Goal: Task Accomplishment & Management: Manage account settings

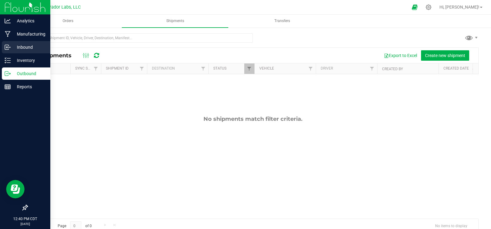
click at [14, 47] on p "Inbound" at bounding box center [29, 47] width 37 height 7
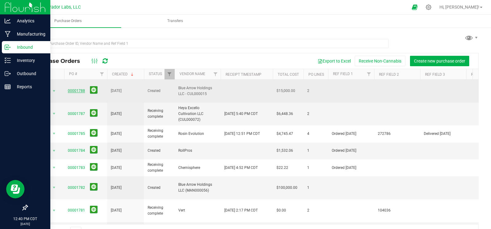
click at [71, 89] on link "00001788" at bounding box center [76, 91] width 17 height 4
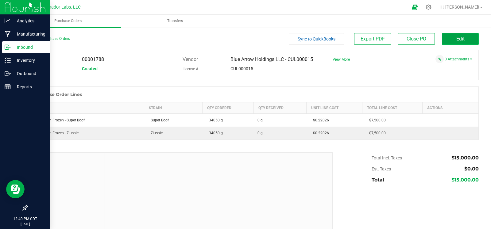
click at [455, 43] on button "Edit" at bounding box center [459, 39] width 37 height 12
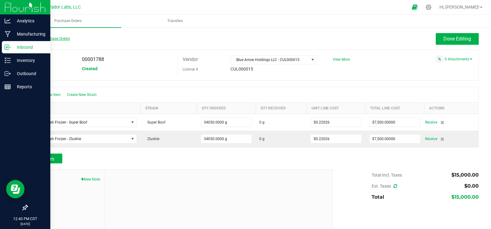
click at [47, 39] on link "Back to Purchase Orders" at bounding box center [48, 38] width 43 height 4
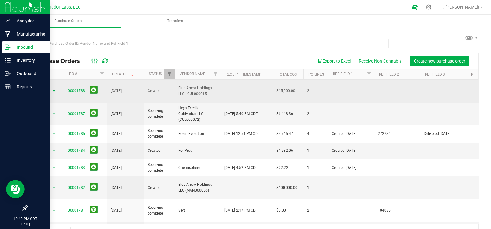
click at [52, 89] on span "select" at bounding box center [54, 91] width 5 height 5
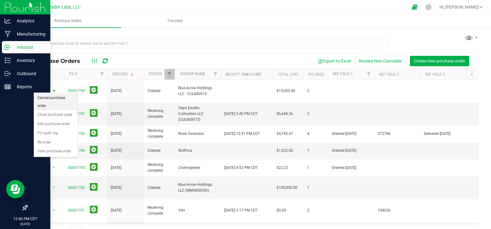
click at [52, 97] on li "Cancel purchase order" at bounding box center [56, 102] width 44 height 17
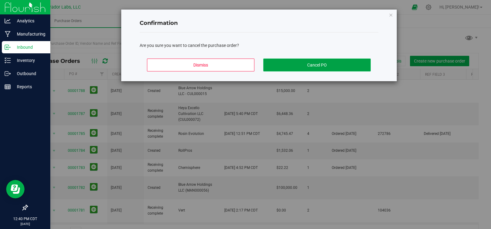
click at [328, 67] on button "Cancel PO" at bounding box center [316, 65] width 107 height 13
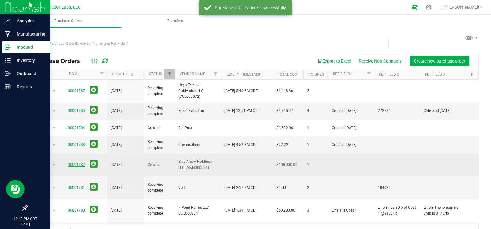
click at [77, 162] on link "00001782" at bounding box center [76, 164] width 17 height 4
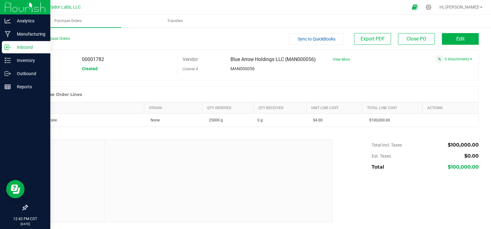
click at [454, 61] on div "0 Attachments" at bounding box center [400, 59] width 144 height 8
click at [454, 60] on link "0 Attachments" at bounding box center [458, 59] width 28 height 4
click at [454, 68] on button "Attach new document" at bounding box center [452, 68] width 40 height 6
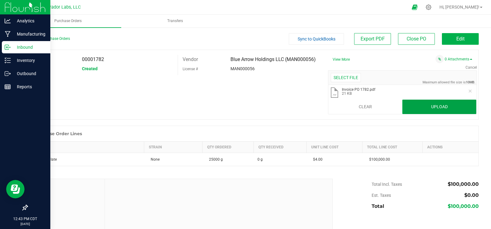
click at [430, 107] on button "Upload" at bounding box center [439, 107] width 74 height 15
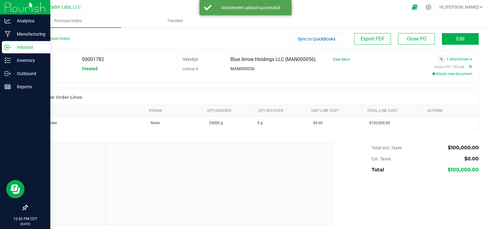
click at [441, 74] on button "Attach new document" at bounding box center [452, 74] width 40 height 6
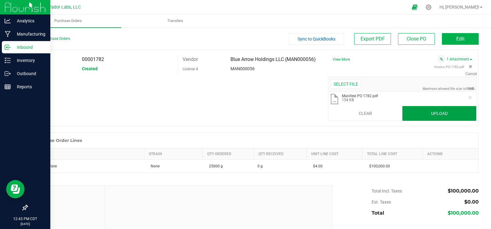
click at [438, 114] on button "Upload" at bounding box center [439, 113] width 74 height 15
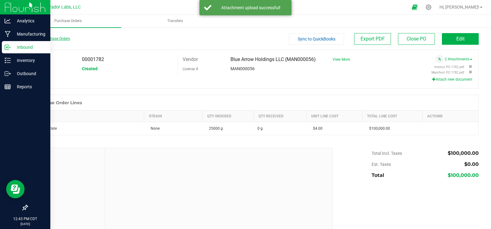
click at [39, 38] on link "Back to Purchase Orders" at bounding box center [48, 38] width 43 height 4
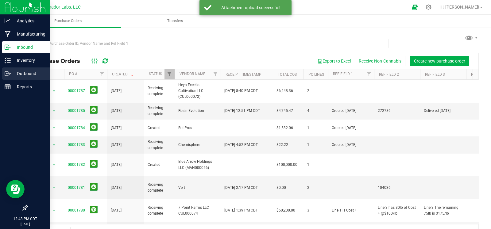
click at [9, 71] on icon at bounding box center [8, 74] width 6 height 6
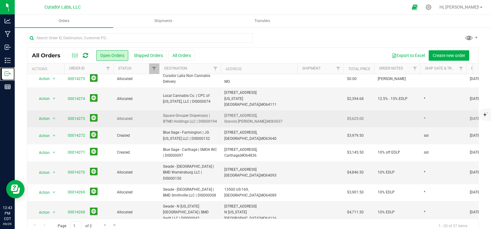
scroll to position [7, 0]
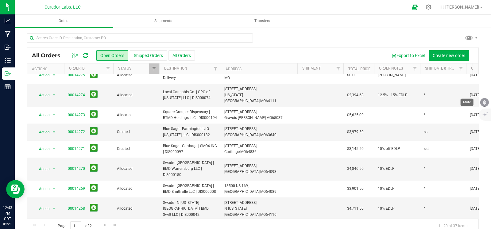
click at [485, 103] on icon "mute" at bounding box center [484, 103] width 6 height 6
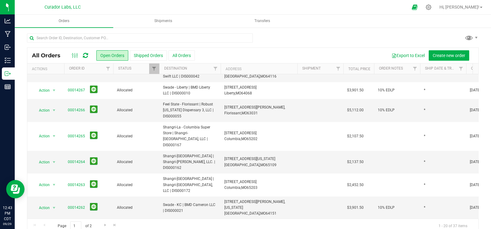
scroll to position [0, 0]
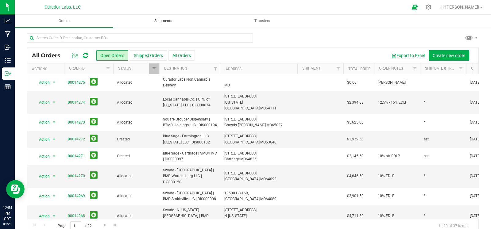
click at [150, 21] on span "Shipments" at bounding box center [163, 20] width 34 height 5
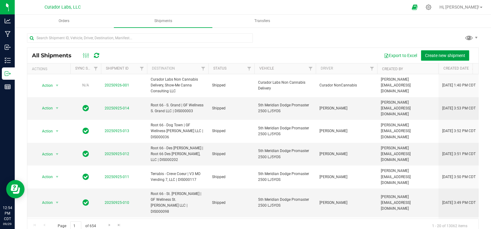
click at [437, 57] on span "Create new shipment" at bounding box center [445, 55] width 40 height 5
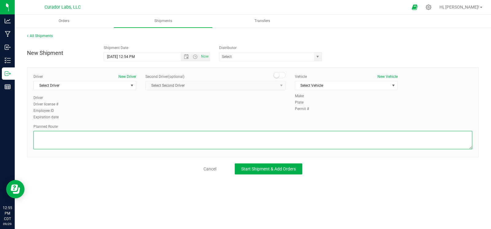
drag, startPoint x: 185, startPoint y: 132, endPoint x: 107, endPoint y: 106, distance: 82.0
click at [185, 132] on textarea at bounding box center [252, 140] width 438 height 18
paste textarea ""Get on I-70 W from N Broadway and E [PERSON_NAME] Ave 3 min (1.5 mi) Follow I-…"
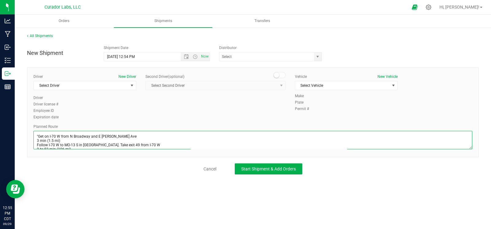
scroll to position [31, 0]
type textarea ""Get on I-70 W from N Broadway and E [PERSON_NAME] Ave 3 min (1.5 mi) Follow I-…"
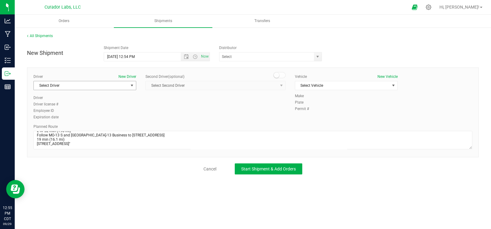
click at [85, 86] on span "Select Driver" at bounding box center [81, 85] width 94 height 9
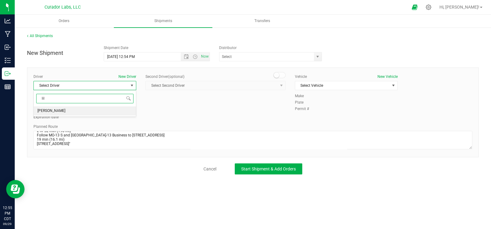
drag, startPoint x: 77, startPoint y: 109, endPoint x: 135, endPoint y: 110, distance: 57.3
click at [78, 110] on li "[PERSON_NAME]" at bounding box center [85, 110] width 102 height 9
type input "lil"
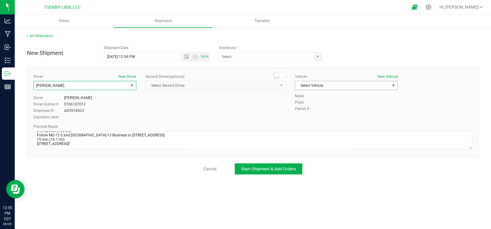
click at [313, 86] on span "Select Vehicle" at bounding box center [342, 85] width 94 height 9
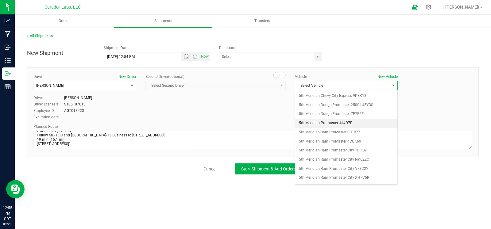
click at [330, 120] on li "5th Meridian Promaster JJ4D7E" at bounding box center [346, 123] width 102 height 9
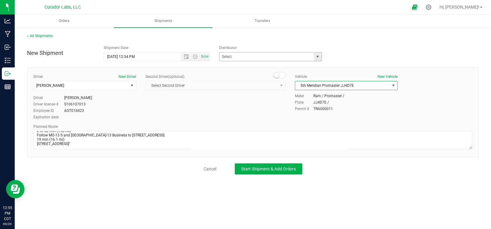
click at [319, 57] on span "select" at bounding box center [317, 56] width 5 height 5
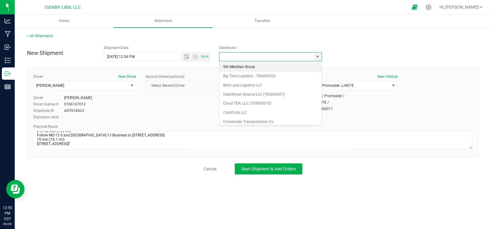
click at [267, 71] on li "5th Meridian Group" at bounding box center [270, 67] width 102 height 9
type input "5th Meridian Group"
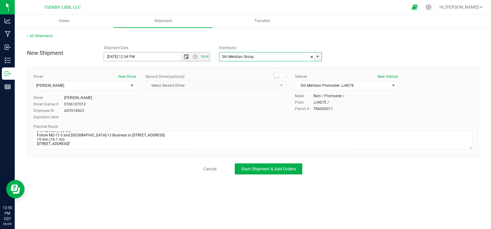
click at [187, 55] on span "Open the date view" at bounding box center [186, 56] width 5 height 5
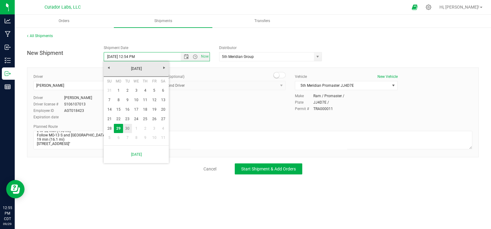
click at [131, 125] on link "30" at bounding box center [127, 129] width 9 height 10
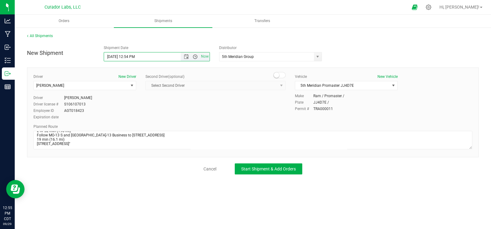
click at [194, 58] on span "Open the time view" at bounding box center [195, 56] width 5 height 5
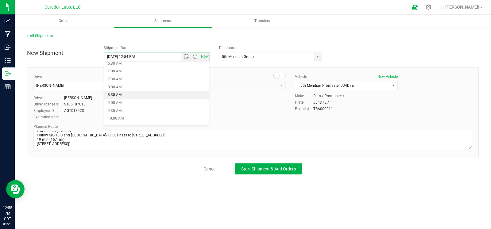
scroll to position [106, 0]
click at [115, 102] on li "9:00 AM" at bounding box center [156, 103] width 105 height 8
type input "[DATE] 9:00 AM"
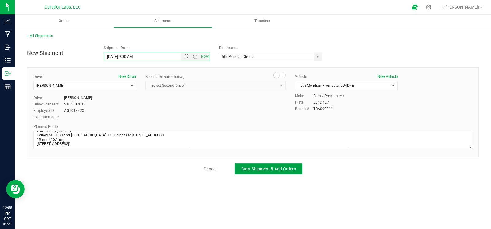
click at [248, 169] on span "Start Shipment & Add Orders" at bounding box center [268, 168] width 55 height 5
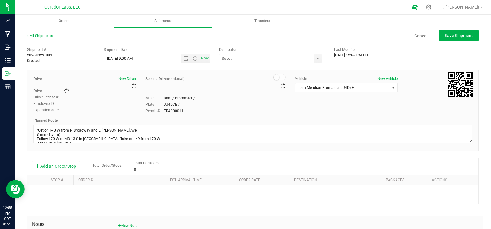
type input "5th Meridian Group"
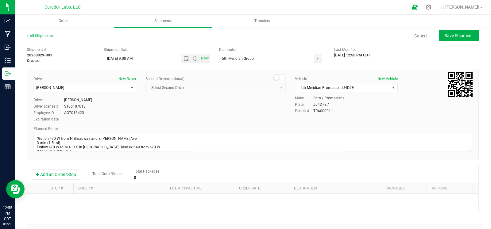
click at [57, 164] on div "Shipment # 20250929-001 Created Shipment Date [DATE] 9:00 AM Now Distributor 5t…" at bounding box center [252, 175] width 451 height 263
click at [60, 168] on div "Add an Order/Stop Total Order/Stops Total Packages 0" at bounding box center [252, 174] width 451 height 17
click at [59, 171] on button "Add an Order/Stop" at bounding box center [56, 174] width 48 height 10
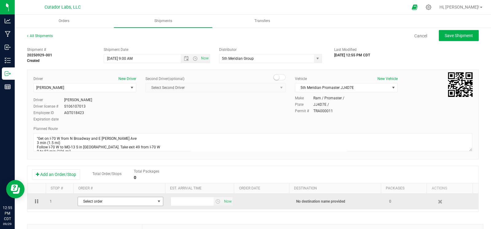
click at [105, 204] on span "Select order" at bounding box center [116, 201] width 77 height 9
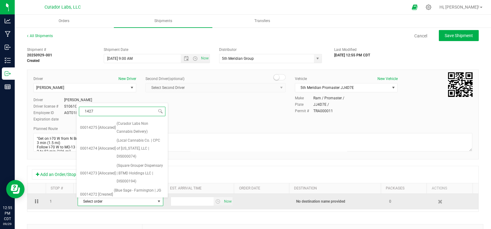
type input "14270"
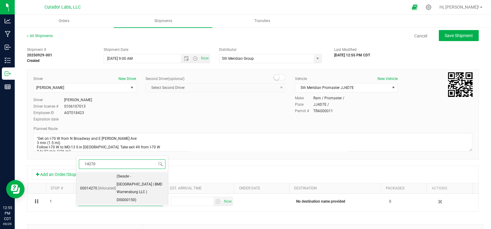
click at [89, 187] on span "00014270" at bounding box center [88, 189] width 17 height 8
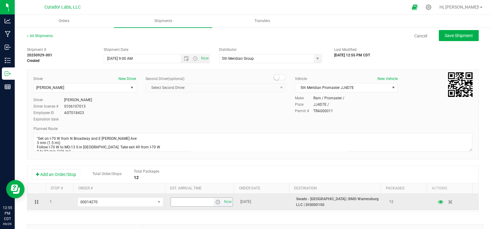
click at [215, 204] on span "select" at bounding box center [217, 202] width 5 height 5
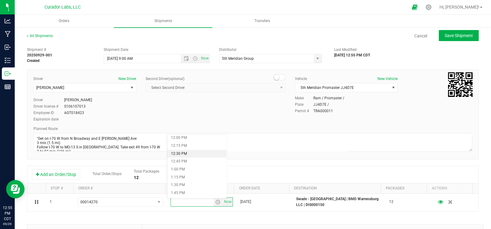
scroll to position [374, 0]
click at [191, 166] on li "12:45 PM" at bounding box center [196, 167] width 59 height 8
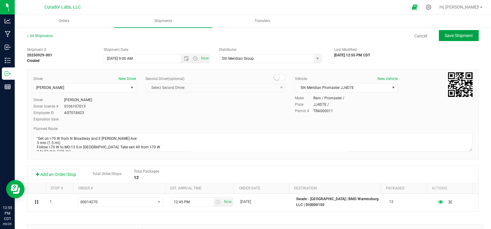
click at [440, 40] on button "Save Shipment" at bounding box center [458, 35] width 40 height 11
type input "[DATE] 2:00 PM"
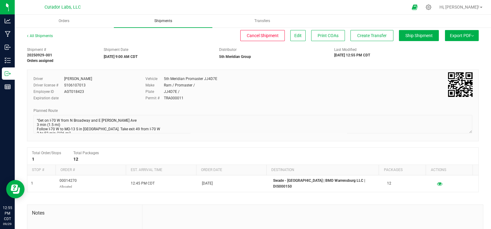
click at [161, 17] on uib-tab-heading "Shipments" at bounding box center [163, 21] width 98 height 13
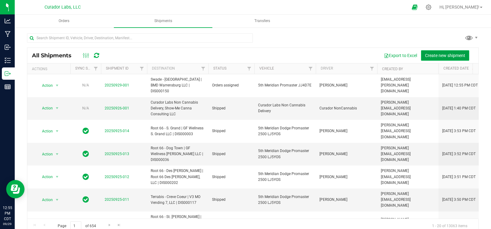
click at [441, 53] on span "Create new shipment" at bounding box center [445, 55] width 40 height 5
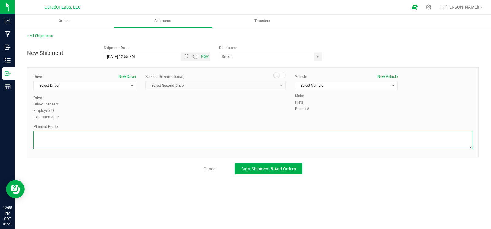
click at [80, 141] on textarea at bounding box center [252, 140] width 438 height 18
paste textarea """"Get on I-70 W from [GEOGRAPHIC_DATA] and E [PERSON_NAME] Ave 3 min (1.5 mi) …"
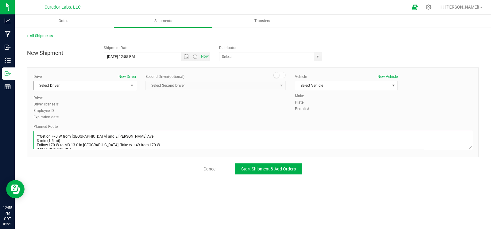
scroll to position [86, 0]
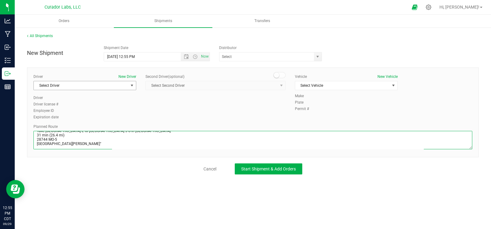
type textarea """"Get on I-70 W from [GEOGRAPHIC_DATA] and E [PERSON_NAME] Ave 3 min (1.5 mi) …"
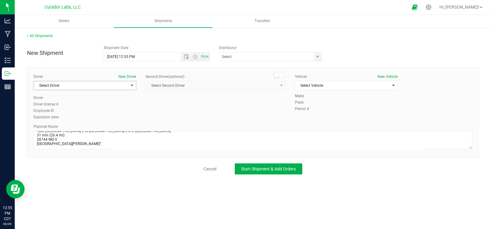
click at [79, 88] on span "Select Driver" at bounding box center [81, 85] width 94 height 9
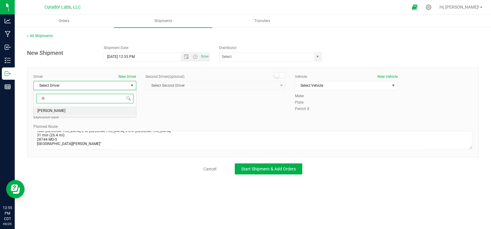
click at [63, 109] on li "[PERSON_NAME]" at bounding box center [85, 110] width 102 height 9
type input "lil"
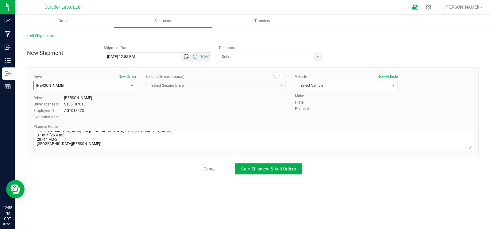
click at [188, 58] on span "Open the date view" at bounding box center [186, 56] width 5 height 5
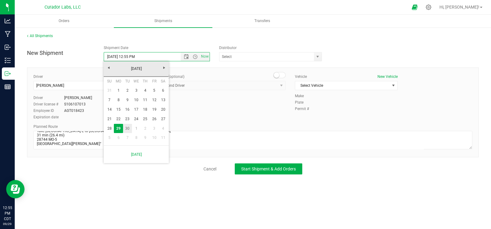
click at [133, 127] on link "1" at bounding box center [136, 129] width 9 height 10
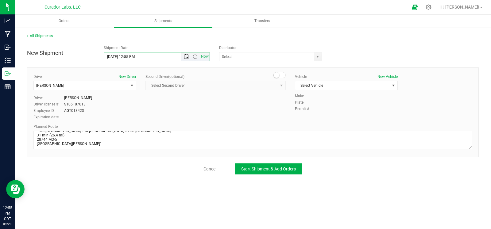
click at [183, 56] on span "Open the date view" at bounding box center [186, 56] width 10 height 5
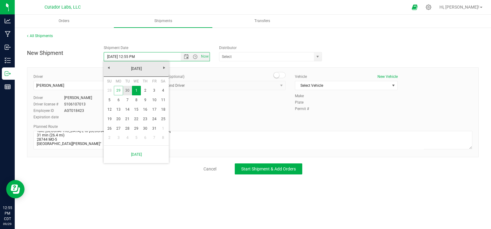
click at [129, 90] on link "30" at bounding box center [127, 91] width 9 height 10
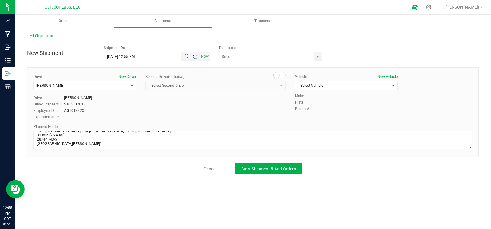
click at [195, 57] on span "Open the time view" at bounding box center [195, 56] width 5 height 5
click at [126, 85] on li "9:00 AM" at bounding box center [156, 88] width 105 height 8
type input "[DATE] 9:00 AM"
click at [318, 59] on span "select" at bounding box center [317, 56] width 5 height 5
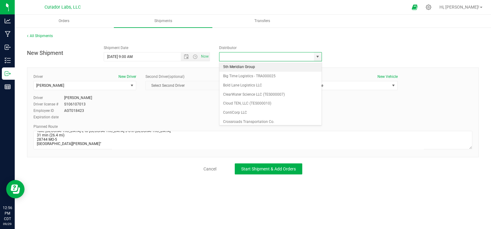
click at [259, 68] on li "5th Meridian Group" at bounding box center [270, 67] width 102 height 9
type input "5th Meridian Group"
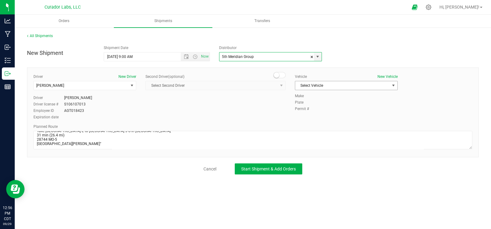
click at [333, 84] on span "Select Vehicle" at bounding box center [342, 85] width 94 height 9
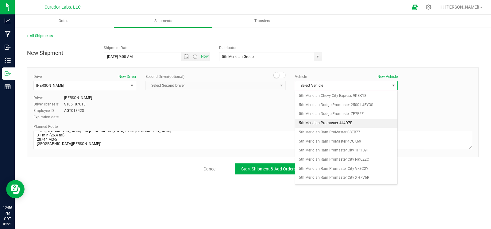
click at [323, 123] on li "5th Meridian Promaster JJ4D7E" at bounding box center [346, 123] width 102 height 9
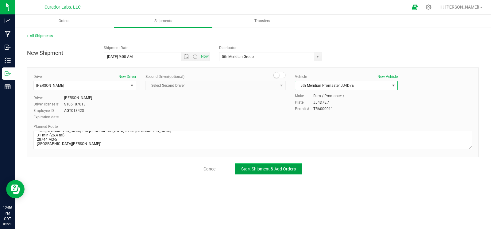
click at [270, 166] on span "Start Shipment & Add Orders" at bounding box center [268, 168] width 55 height 5
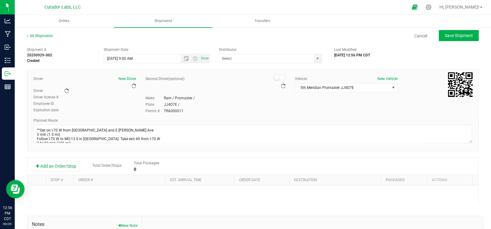
type input "5th Meridian Group"
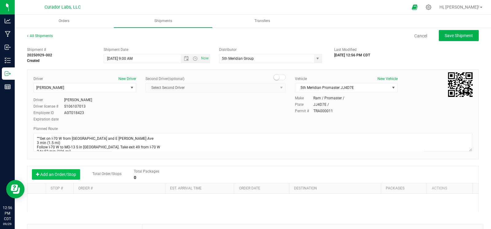
click at [53, 177] on button "Add an Order/Stop" at bounding box center [56, 174] width 48 height 10
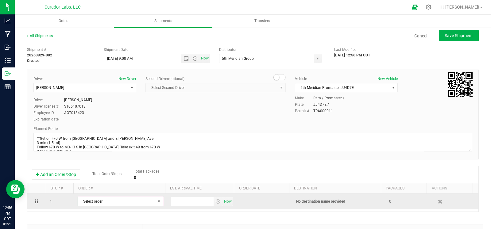
click at [99, 200] on span "Select order" at bounding box center [116, 201] width 77 height 9
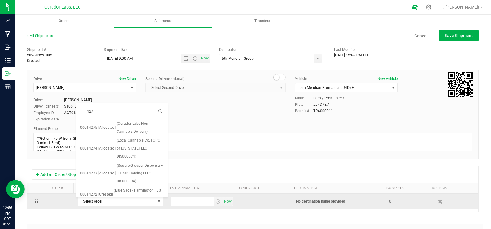
type input "14273"
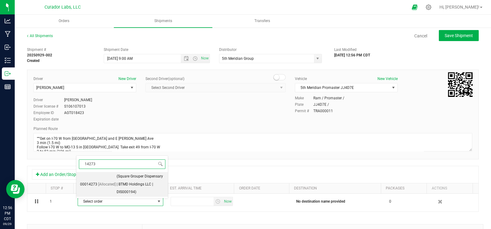
click at [121, 177] on span "(Square Grouper Dispensary | BTMD Holdings LLC | DIS000194)" at bounding box center [141, 185] width 48 height 24
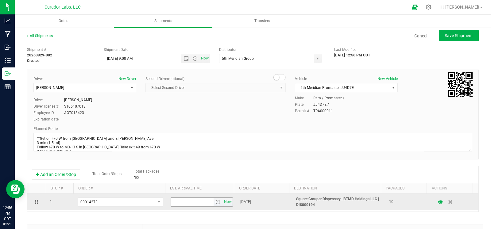
click at [215, 203] on span "select" at bounding box center [217, 202] width 5 height 5
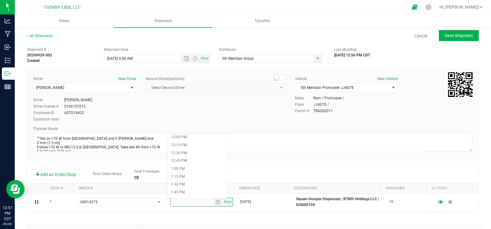
scroll to position [385, 0]
click at [192, 159] on li "12:45 PM" at bounding box center [196, 156] width 59 height 8
click at [445, 36] on span "Save Shipment" at bounding box center [458, 35] width 28 height 5
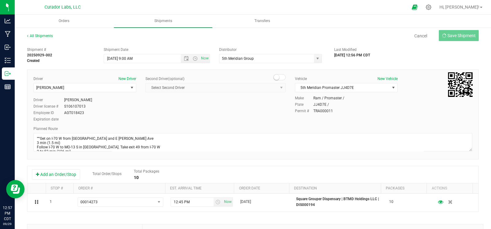
type input "[DATE] 2:00 PM"
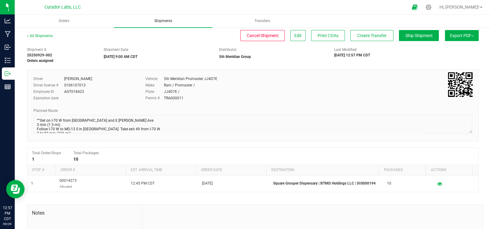
click at [164, 25] on uib-tab-heading "Shipments" at bounding box center [163, 21] width 98 height 13
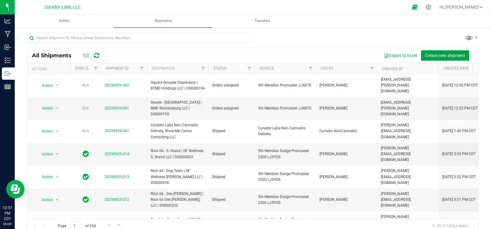
click at [437, 52] on button "Create new shipment" at bounding box center [445, 55] width 48 height 10
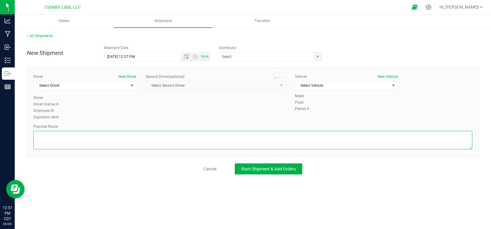
click at [140, 140] on textarea at bounding box center [252, 140] width 438 height 18
paste textarea """"""""Get on I-70 W from [GEOGRAPHIC_DATA] and E [PERSON_NAME] Ave 3 min (1.5 …"
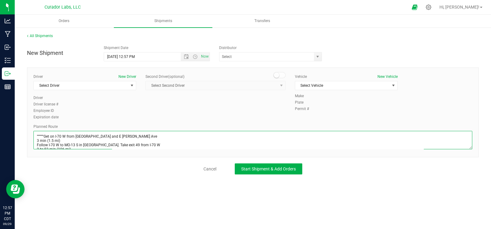
scroll to position [123, 0]
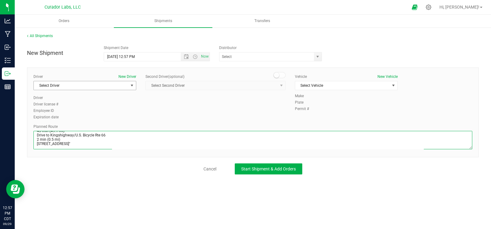
type textarea """"""""Get on I-70 W from [GEOGRAPHIC_DATA] and E [PERSON_NAME] Ave 3 min (1.5 …"
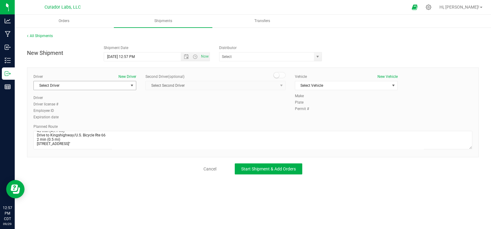
click at [101, 87] on span "Select Driver" at bounding box center [81, 85] width 94 height 9
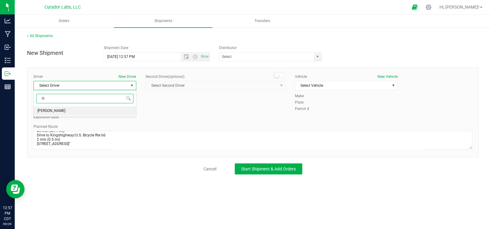
click at [78, 113] on li "[PERSON_NAME]" at bounding box center [85, 110] width 102 height 9
type input "lil"
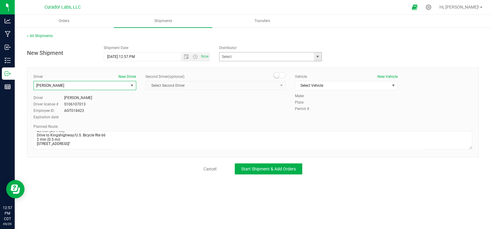
click at [320, 55] on span "select" at bounding box center [318, 56] width 8 height 9
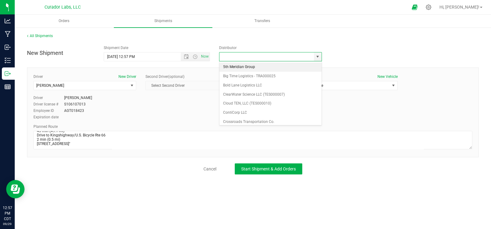
drag, startPoint x: 260, startPoint y: 66, endPoint x: 254, endPoint y: 66, distance: 5.5
click at [259, 66] on li "5th Meridian Group" at bounding box center [270, 67] width 102 height 9
type input "5th Meridian Group"
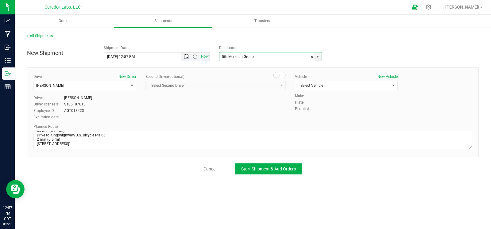
click at [184, 57] on span "Open the date view" at bounding box center [186, 56] width 5 height 5
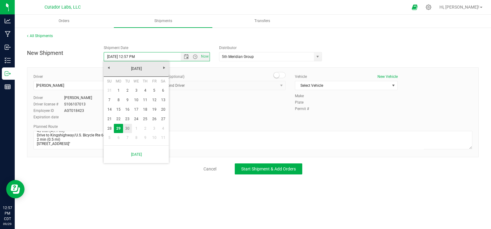
click at [127, 128] on link "30" at bounding box center [127, 129] width 9 height 10
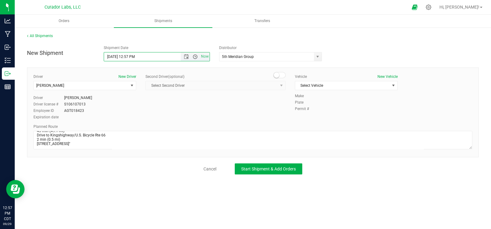
click at [195, 56] on span "Open the time view" at bounding box center [195, 56] width 5 height 5
click at [127, 103] on li "9:00 AM" at bounding box center [156, 105] width 105 height 8
type input "[DATE] 9:00 AM"
click at [334, 85] on span "Select Vehicle" at bounding box center [342, 85] width 94 height 9
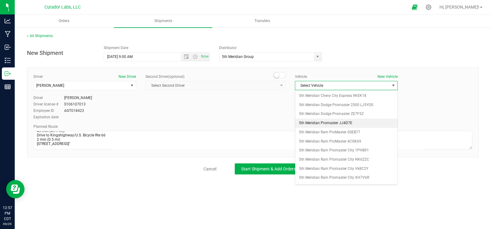
click at [333, 123] on li "5th Meridian Promaster JJ4D7E" at bounding box center [346, 123] width 102 height 9
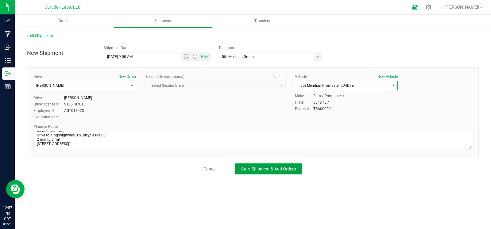
click at [278, 166] on span "Start Shipment & Add Orders" at bounding box center [268, 168] width 55 height 5
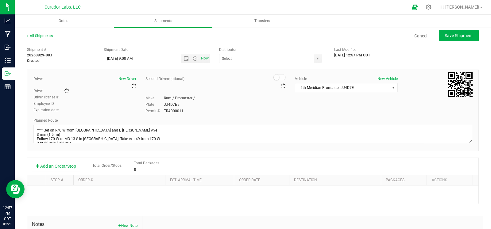
type input "5th Meridian Group"
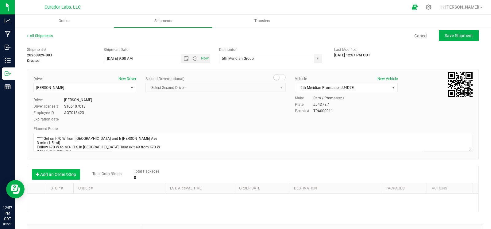
click at [64, 170] on button "Add an Order/Stop" at bounding box center [56, 174] width 48 height 10
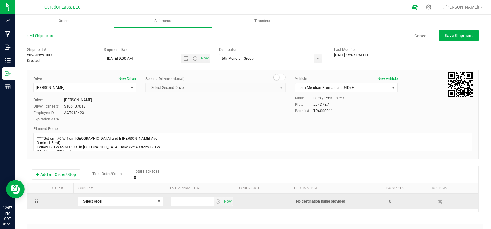
click at [98, 202] on span "Select order" at bounding box center [116, 201] width 77 height 9
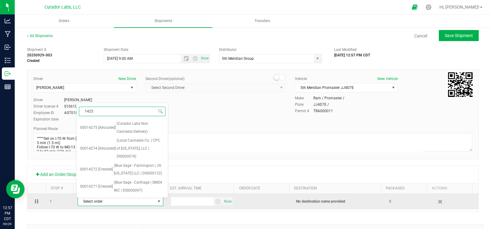
type input "14259"
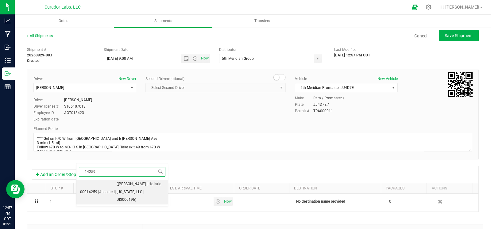
click at [98, 189] on span "[Allocated]" at bounding box center [106, 192] width 17 height 8
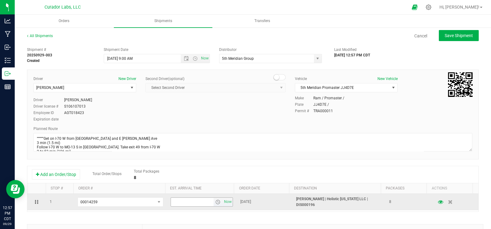
click at [215, 203] on span "select" at bounding box center [217, 202] width 5 height 5
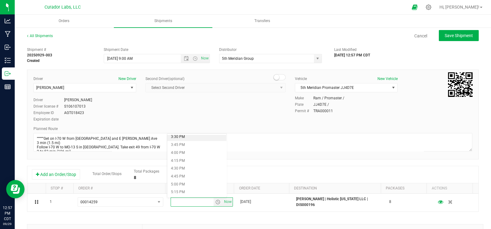
scroll to position [492, 0]
click at [187, 175] on li "4:45 PM" at bounding box center [196, 174] width 59 height 8
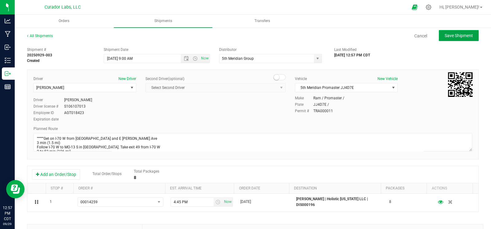
click at [460, 36] on span "Save Shipment" at bounding box center [458, 35] width 28 height 5
type input "[DATE] 2:00 PM"
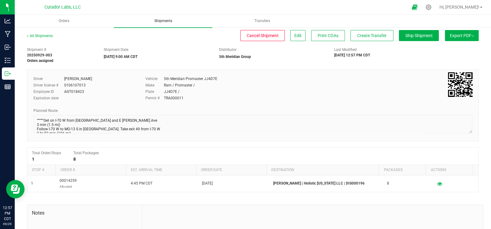
click at [157, 21] on span "Shipments" at bounding box center [163, 20] width 34 height 5
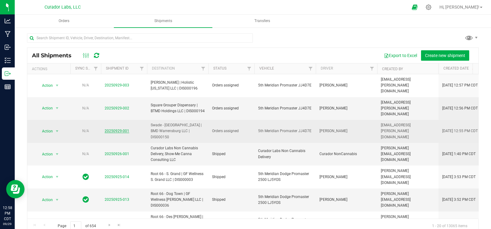
click at [117, 129] on link "20250929-001" at bounding box center [117, 131] width 25 height 4
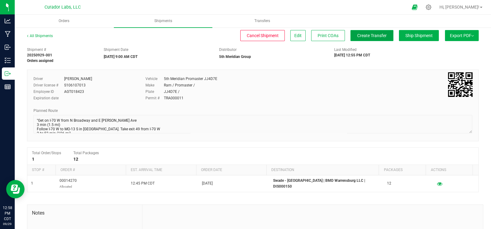
click at [364, 37] on span "Create Transfer" at bounding box center [371, 35] width 29 height 5
click at [44, 34] on link "All Shipments" at bounding box center [40, 36] width 26 height 4
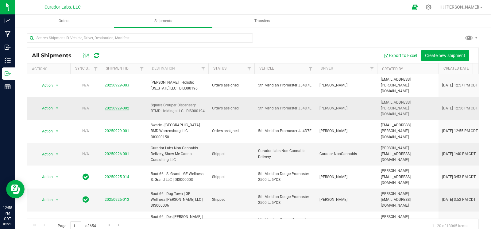
click at [109, 106] on link "20250929-002" at bounding box center [117, 108] width 25 height 4
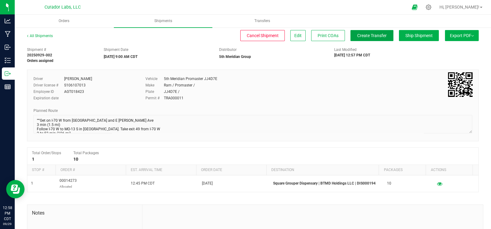
click at [365, 38] on button "Create Transfer" at bounding box center [371, 35] width 43 height 11
click at [45, 36] on link "All Shipments" at bounding box center [40, 36] width 26 height 4
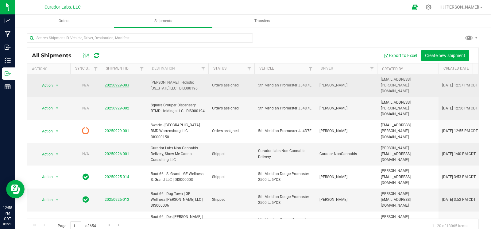
click at [116, 83] on link "20250929-003" at bounding box center [117, 85] width 25 height 4
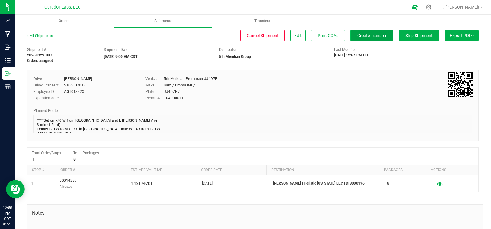
click at [366, 34] on span "Create Transfer" at bounding box center [371, 35] width 29 height 5
click at [27, 36] on icon at bounding box center [27, 36] width 1 height 4
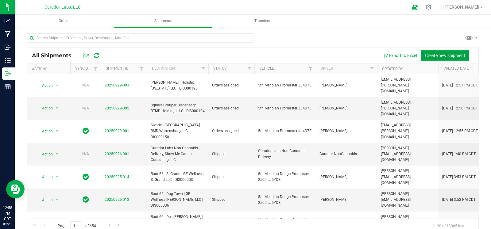
click at [427, 55] on span "Create new shipment" at bounding box center [445, 55] width 40 height 5
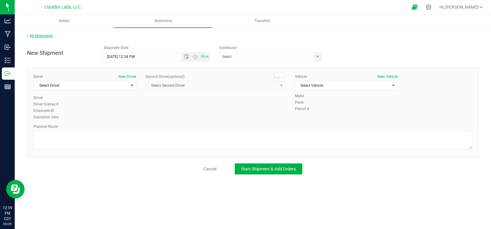
click at [39, 36] on link "All Shipments" at bounding box center [40, 36] width 26 height 4
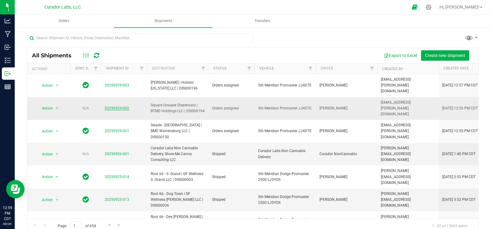
click at [112, 106] on link "20250929-002" at bounding box center [117, 108] width 25 height 4
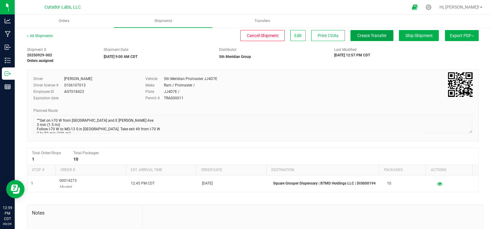
click at [365, 37] on span "Create Transfer" at bounding box center [371, 35] width 29 height 5
click at [362, 34] on span "Create Transfer" at bounding box center [371, 35] width 29 height 5
click at [370, 34] on span "Create Transfer" at bounding box center [371, 35] width 29 height 5
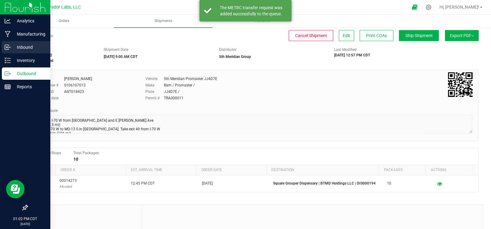
click at [9, 47] on icon at bounding box center [8, 47] width 6 height 6
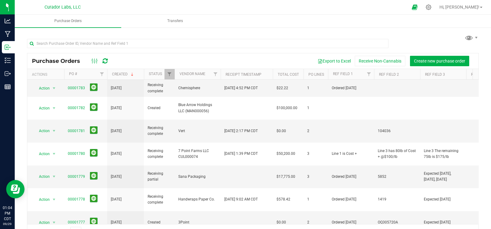
scroll to position [57, 0]
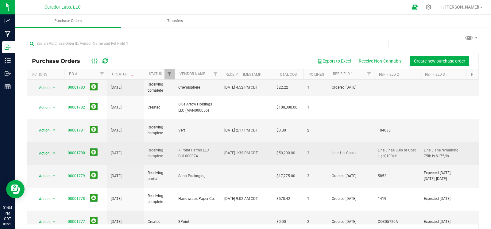
click at [74, 151] on link "00001780" at bounding box center [76, 153] width 17 height 4
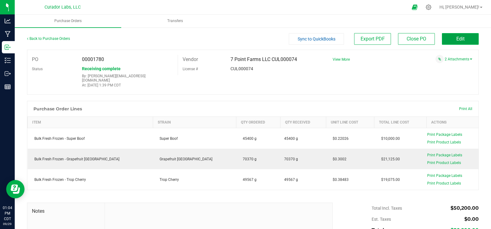
click at [443, 40] on button "Edit" at bounding box center [459, 39] width 37 height 12
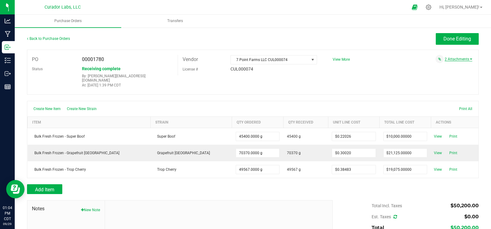
click at [459, 58] on link "2 Attachments" at bounding box center [458, 59] width 28 height 4
click at [340, 59] on span "View More" at bounding box center [340, 59] width 17 height 4
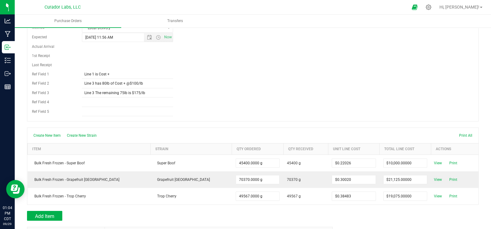
scroll to position [74, 0]
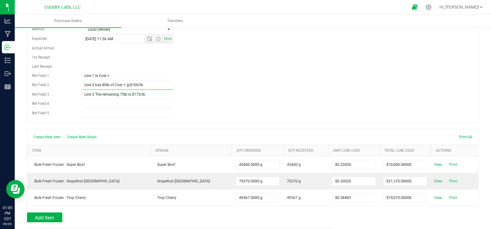
click at [94, 82] on input "Line 3 has 80lb of Cost + @$100/lb" at bounding box center [127, 85] width 91 height 9
type input "Line 2 has 80lb of Cost + @$100/lb"
click at [245, 89] on div "PO 00001780 Status Receiving complete By: [PERSON_NAME][EMAIL_ADDRESS][DOMAIN_N…" at bounding box center [252, 48] width 451 height 147
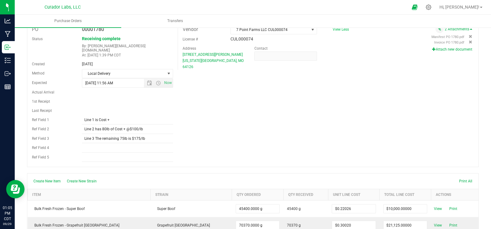
scroll to position [0, 0]
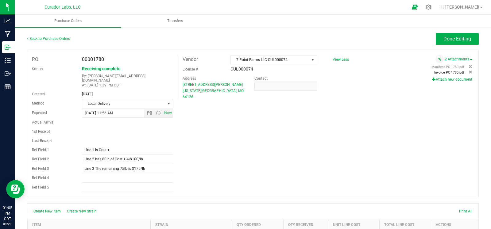
click at [436, 71] on span "Invoice PO 1780.pdf" at bounding box center [449, 73] width 30 height 4
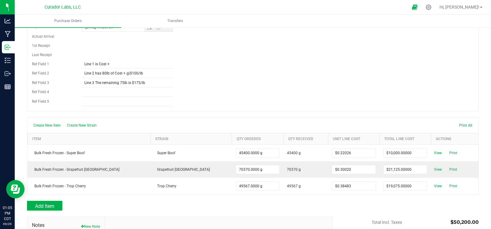
scroll to position [84, 0]
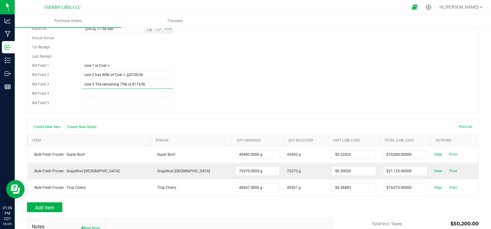
drag, startPoint x: 149, startPoint y: 80, endPoint x: 77, endPoint y: 79, distance: 72.7
click at [78, 80] on div "Line 3 The remaining 75lb is $175/lb" at bounding box center [127, 85] width 100 height 10
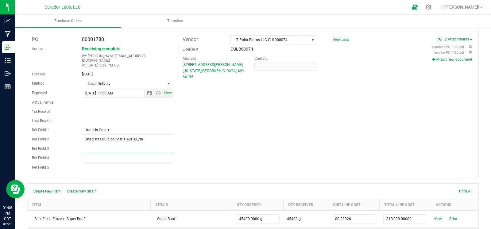
scroll to position [1, 0]
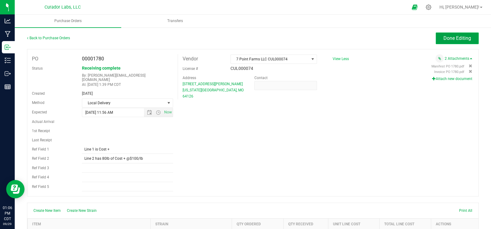
click at [444, 36] on span "Done Editing" at bounding box center [457, 38] width 28 height 6
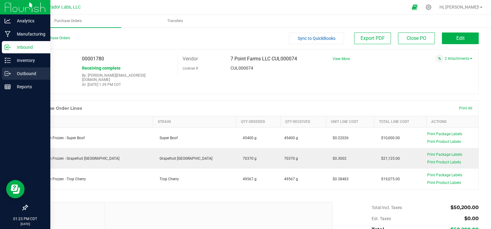
click at [8, 75] on icon at bounding box center [8, 74] width 6 height 6
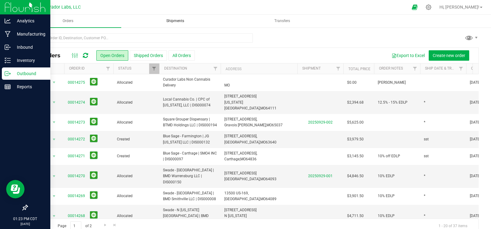
click at [171, 24] on uib-tab-heading "Shipments" at bounding box center [175, 21] width 106 height 12
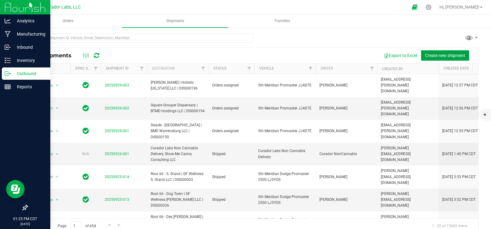
click at [425, 54] on span "Create new shipment" at bounding box center [445, 55] width 40 height 5
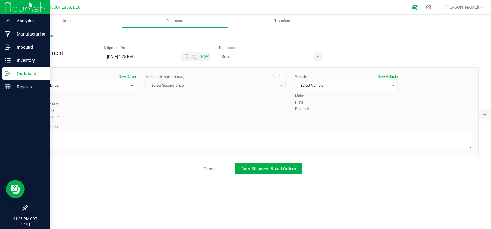
click at [196, 134] on textarea at bounding box center [252, 140] width 438 height 18
paste textarea ""Get on I-70 W from [GEOGRAPHIC_DATA] and E [PERSON_NAME] Ave 3 min (1.5 mi) Co…"
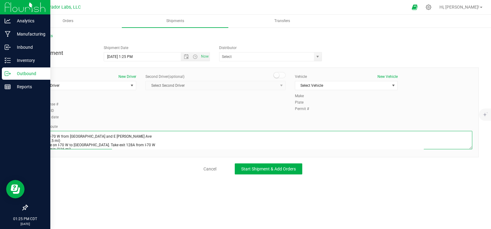
scroll to position [105, 0]
type textarea ""Get on I-70 W from [GEOGRAPHIC_DATA] and E [PERSON_NAME] Ave 3 min (1.5 mi) Co…"
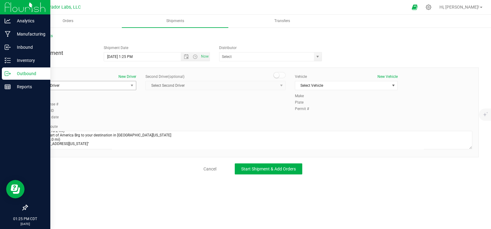
drag, startPoint x: 106, startPoint y: 87, endPoint x: 117, endPoint y: 86, distance: 11.7
click at [108, 86] on span "Select Driver" at bounding box center [81, 85] width 94 height 9
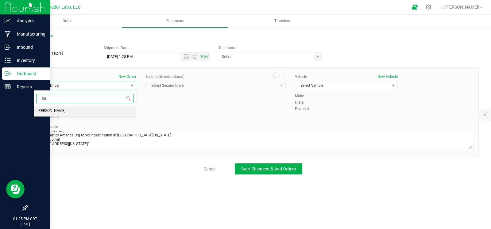
click at [77, 114] on li "[PERSON_NAME]" at bounding box center [85, 110] width 102 height 9
type input "for"
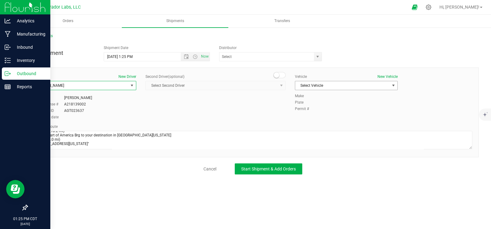
click at [317, 86] on span "Select Vehicle" at bounding box center [342, 85] width 94 height 9
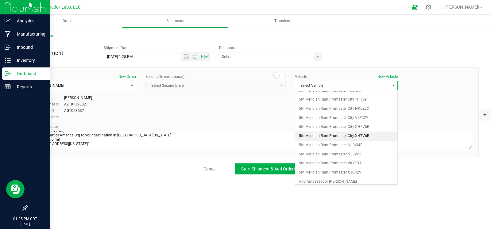
scroll to position [53, 0]
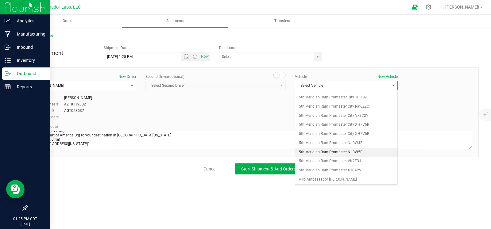
click at [334, 148] on li "5th Meridian Ram Promaster NJ0W5F" at bounding box center [346, 152] width 102 height 9
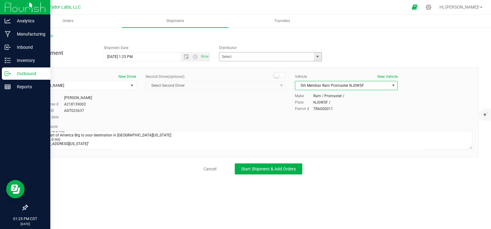
click at [317, 57] on span "select" at bounding box center [317, 56] width 5 height 5
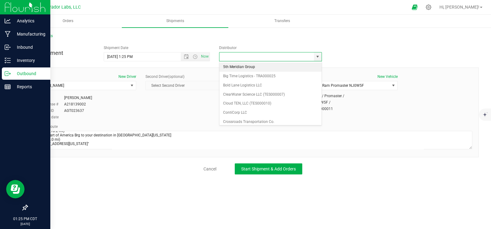
click at [250, 65] on li "5th Meridian Group" at bounding box center [270, 67] width 102 height 9
type input "5th Meridian Group"
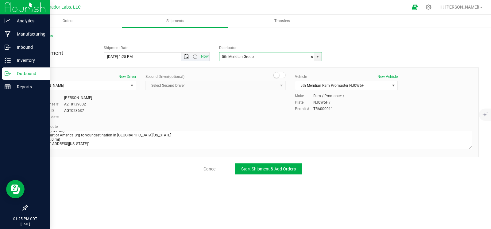
click at [185, 56] on span "Open the date view" at bounding box center [186, 56] width 5 height 5
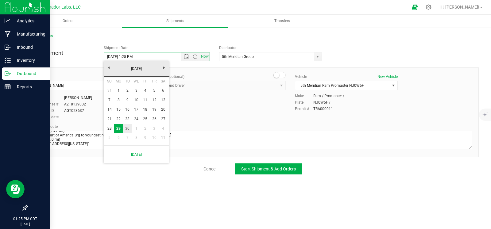
drag, startPoint x: 127, startPoint y: 128, endPoint x: 159, endPoint y: 103, distance: 40.6
click at [127, 128] on link "30" at bounding box center [127, 129] width 9 height 10
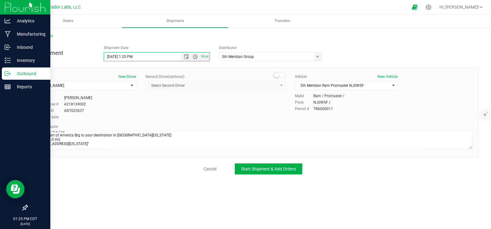
click at [194, 57] on span "Open the time view" at bounding box center [195, 56] width 5 height 5
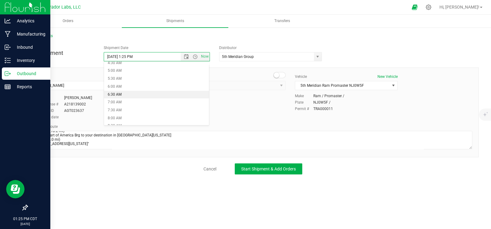
scroll to position [76, 0]
click at [122, 114] on li "8:00 AM" at bounding box center [156, 117] width 105 height 8
type input "[DATE] 8:00 AM"
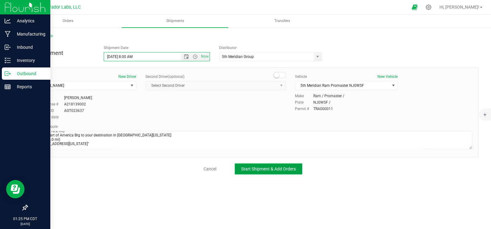
click at [246, 170] on span "Start Shipment & Add Orders" at bounding box center [268, 168] width 55 height 5
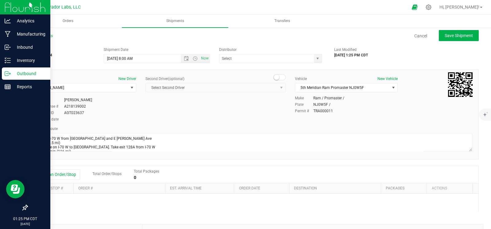
type input "5th Meridian Group"
click at [54, 175] on button "Add an Order/Stop" at bounding box center [56, 174] width 48 height 10
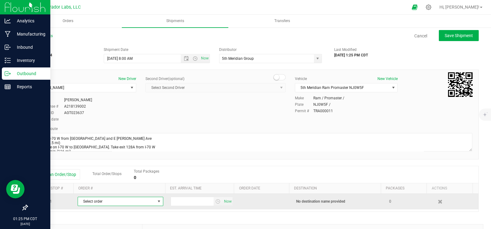
click at [101, 202] on span "Select order" at bounding box center [116, 201] width 77 height 9
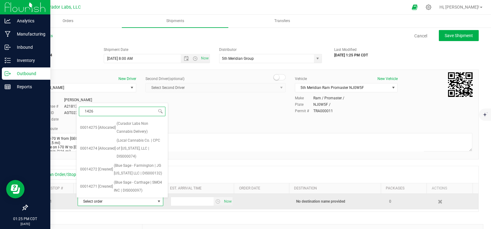
type input "14268"
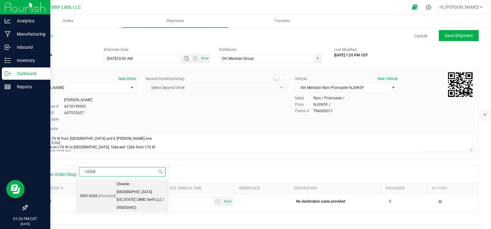
click at [107, 193] on li "00014268 [Allocated] (Swade - N [US_STATE][GEOGRAPHIC_DATA] | BMD Swift LLC | D…" at bounding box center [121, 196] width 91 height 33
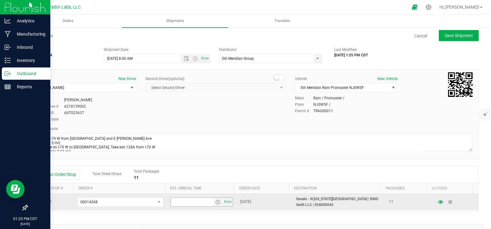
click at [215, 204] on span "select" at bounding box center [217, 202] width 5 height 5
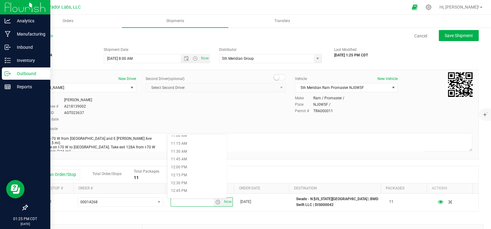
scroll to position [373, 0]
click at [193, 174] on li "1:00 PM" at bounding box center [196, 177] width 59 height 8
click at [448, 37] on span "Save Shipment" at bounding box center [458, 35] width 28 height 5
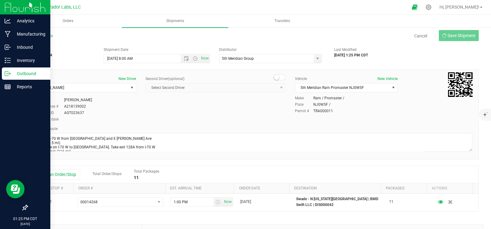
type input "[DATE] 1:00 PM"
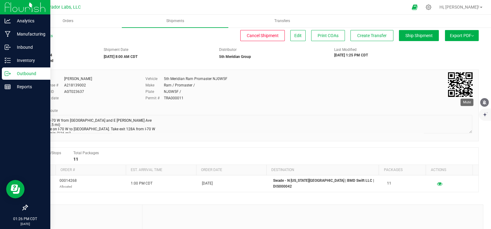
click at [484, 102] on icon "mute" at bounding box center [484, 103] width 6 height 6
click at [176, 22] on span "Shipments" at bounding box center [175, 20] width 34 height 5
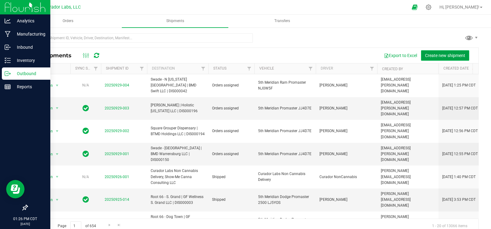
click at [441, 58] on button "Create new shipment" at bounding box center [445, 55] width 48 height 10
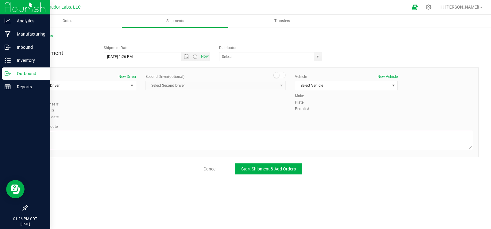
click at [67, 133] on textarea at bounding box center [252, 140] width 438 height 18
paste textarea """"Get on I-70 W from [GEOGRAPHIC_DATA] and E [PERSON_NAME] Ave 3 min (1.5 mi) …"
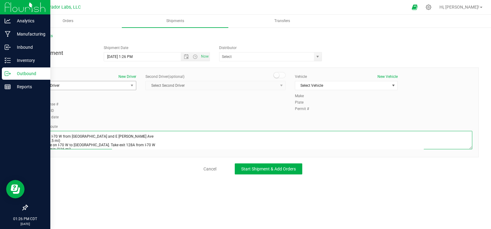
scroll to position [142, 0]
type textarea """"Get on I-70 W from [GEOGRAPHIC_DATA] and E [PERSON_NAME] Ave 3 min (1.5 mi) …"
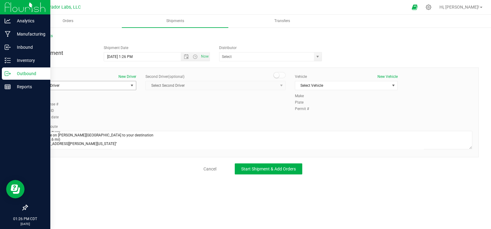
click at [66, 85] on span "Select Driver" at bounding box center [81, 85] width 94 height 9
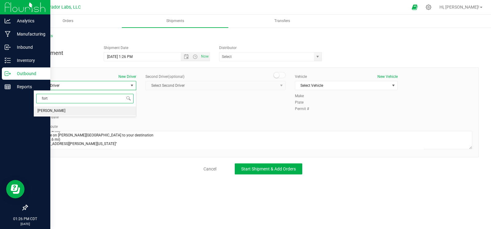
drag, startPoint x: 59, startPoint y: 111, endPoint x: 92, endPoint y: 105, distance: 33.1
click at [60, 111] on li "[PERSON_NAME]" at bounding box center [85, 110] width 102 height 9
type input "fort"
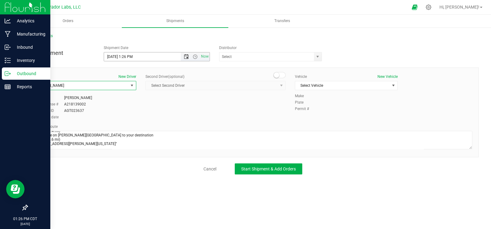
click at [184, 57] on span "Open the date view" at bounding box center [186, 56] width 5 height 5
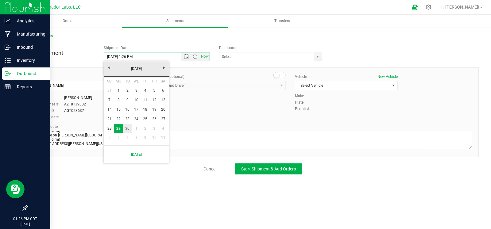
click at [128, 129] on link "30" at bounding box center [127, 129] width 9 height 10
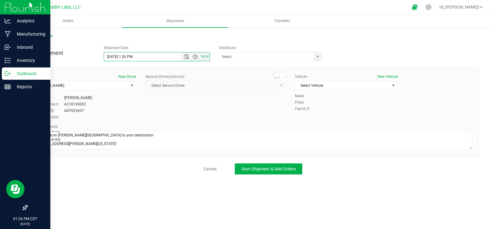
click at [194, 56] on span "Open the time view" at bounding box center [195, 56] width 5 height 5
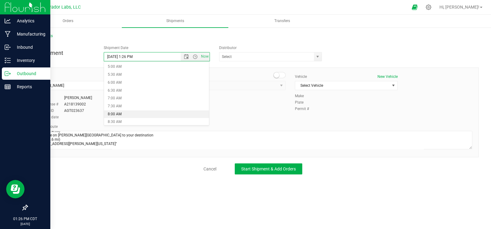
click at [121, 113] on li "8:00 AM" at bounding box center [156, 114] width 105 height 8
type input "[DATE] 8:00 AM"
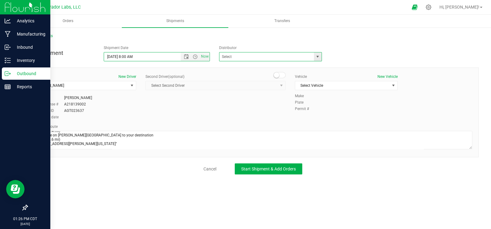
click at [321, 57] on span at bounding box center [270, 56] width 103 height 9
click at [315, 59] on span "select" at bounding box center [318, 56] width 8 height 9
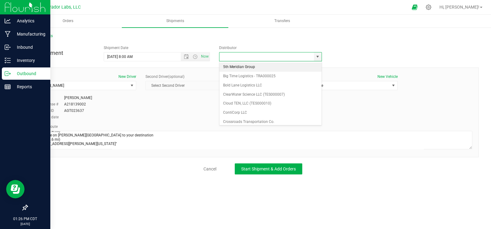
click at [277, 65] on li "5th Meridian Group" at bounding box center [270, 67] width 102 height 9
type input "5th Meridian Group"
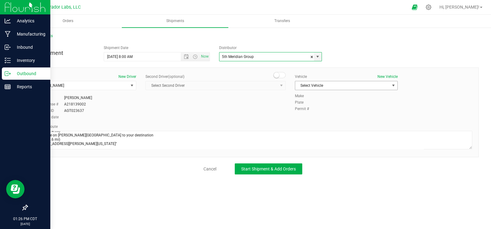
click at [311, 86] on span "Select Vehicle" at bounding box center [342, 85] width 94 height 9
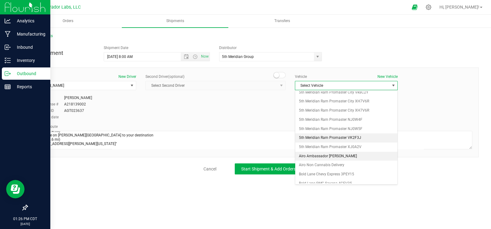
scroll to position [78, 0]
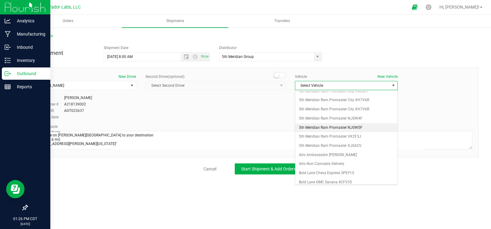
click at [329, 128] on li "5th Meridian Ram Promaster NJ0W5F" at bounding box center [346, 127] width 102 height 9
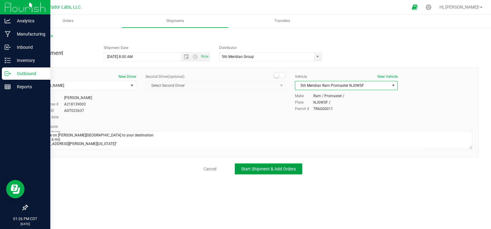
click at [276, 165] on button "Start Shipment & Add Orders" at bounding box center [268, 168] width 67 height 11
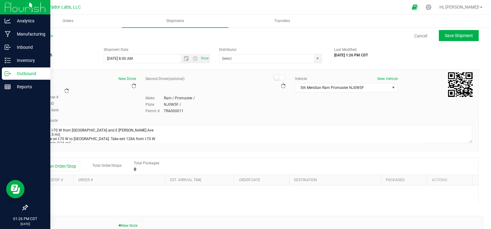
type input "5th Meridian Group"
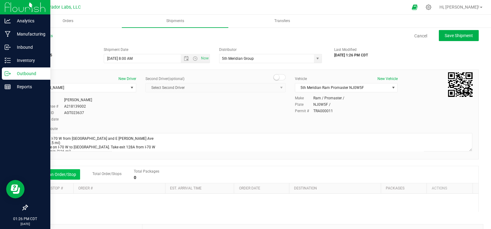
click at [57, 171] on button "Add an Order/Stop" at bounding box center [56, 174] width 48 height 10
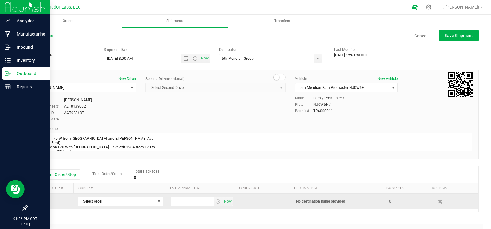
click at [92, 202] on span "Select order" at bounding box center [116, 201] width 77 height 9
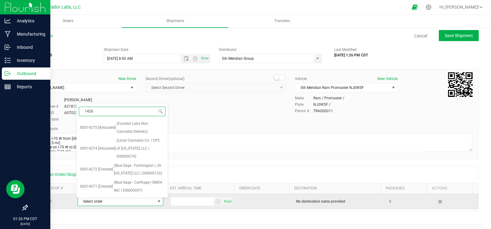
type input "14262"
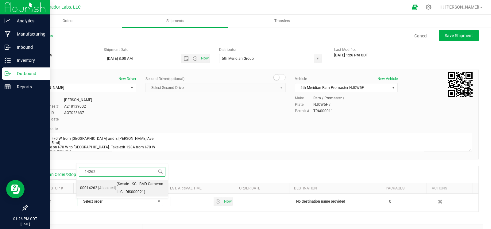
click at [105, 193] on li "00014262 [Allocated] (Swade - KC | BMD Cameron LLC | DIS000021)" at bounding box center [121, 188] width 91 height 17
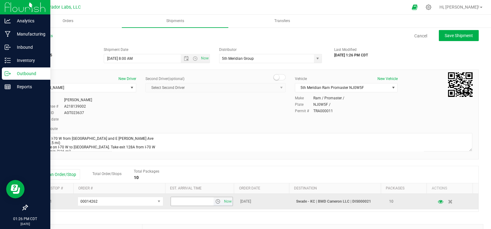
click at [215, 201] on span "select" at bounding box center [217, 201] width 5 height 5
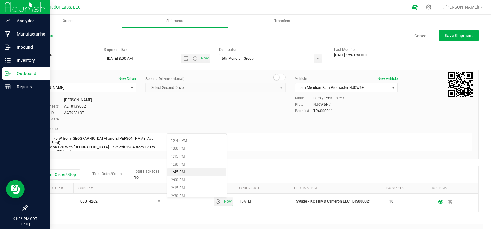
scroll to position [400, 0]
click at [188, 169] on li "1:45 PM" at bounding box center [196, 172] width 59 height 8
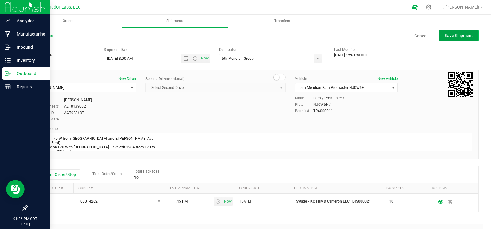
click at [455, 40] on button "Save Shipment" at bounding box center [458, 35] width 40 height 11
type input "[DATE] 1:00 PM"
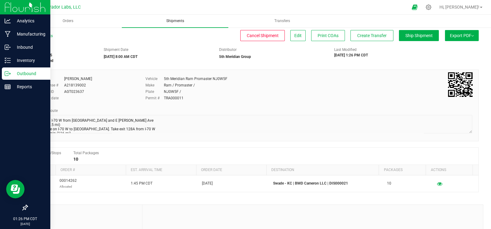
click at [180, 21] on span "Shipments" at bounding box center [175, 20] width 34 height 5
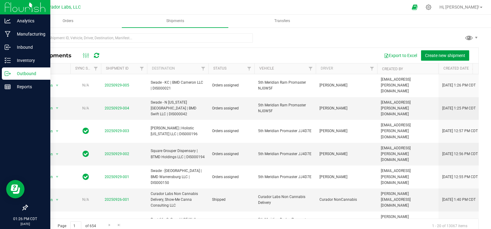
click at [440, 57] on span "Create new shipment" at bounding box center [445, 55] width 40 height 5
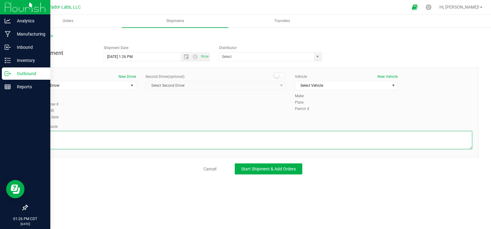
click at [130, 144] on textarea at bounding box center [252, 140] width 438 height 18
paste textarea """"""""Get on I-70 W from [GEOGRAPHIC_DATA] and E [PERSON_NAME] Ave 3 min (1.5 …"
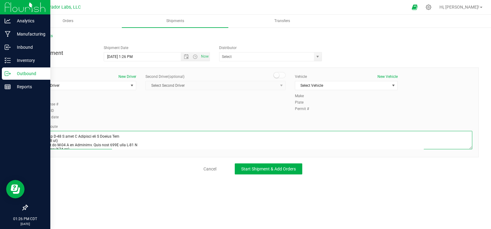
scroll to position [183, 0]
type textarea """"""""Get on I-70 W from [GEOGRAPHIC_DATA] and E [PERSON_NAME] Ave 3 min (1.5 …"
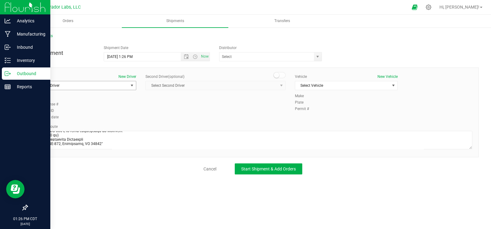
click at [97, 87] on span "Select Driver" at bounding box center [81, 85] width 94 height 9
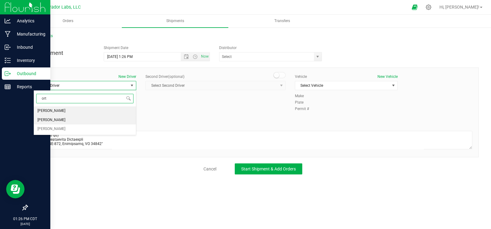
click at [71, 119] on li "[PERSON_NAME]" at bounding box center [85, 120] width 102 height 9
type input "ort"
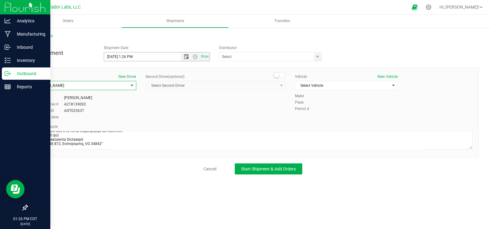
click at [184, 57] on span "Open the date view" at bounding box center [186, 56] width 5 height 5
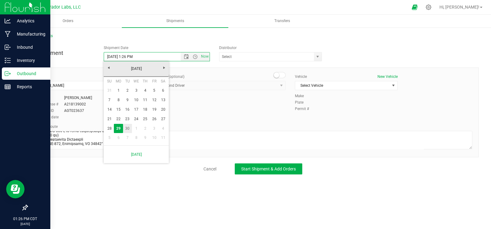
click at [129, 126] on link "30" at bounding box center [127, 129] width 9 height 10
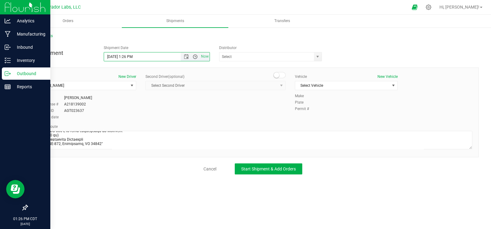
click at [194, 59] on span "Open the time view" at bounding box center [195, 56] width 5 height 5
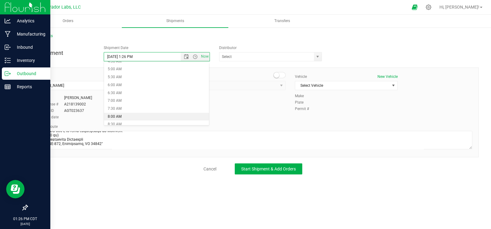
click at [119, 115] on li "8:00 AM" at bounding box center [156, 117] width 105 height 8
type input "[DATE] 8:00 AM"
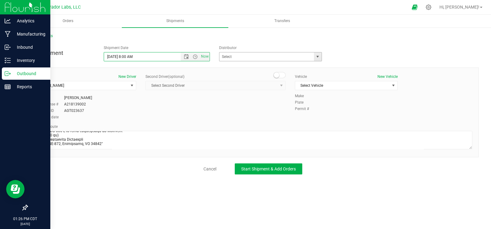
click at [316, 57] on span "select" at bounding box center [317, 56] width 5 height 5
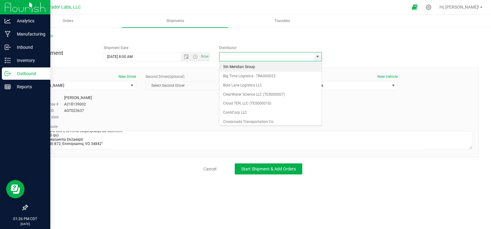
click at [234, 68] on li "5th Meridian Group" at bounding box center [270, 67] width 102 height 9
type input "5th Meridian Group"
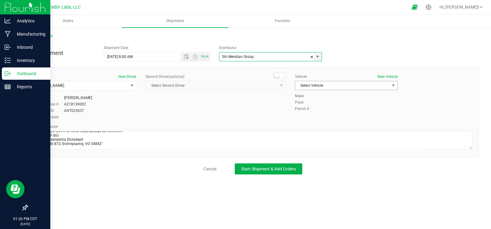
click at [336, 83] on span "Select Vehicle" at bounding box center [342, 85] width 94 height 9
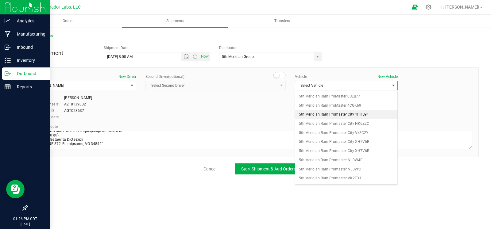
scroll to position [41, 0]
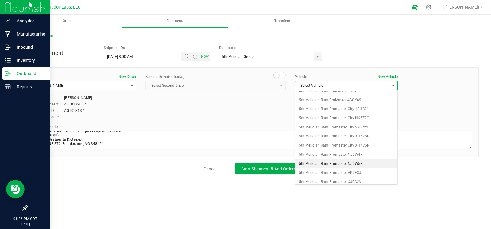
click at [334, 160] on li "5th Meridian Ram Promaster NJ0W5F" at bounding box center [346, 163] width 102 height 9
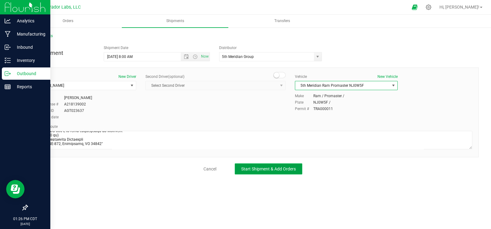
click at [275, 166] on span "Start Shipment & Add Orders" at bounding box center [268, 168] width 55 height 5
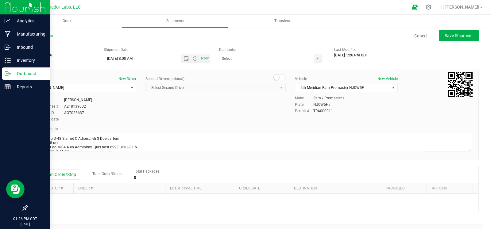
type input "5th Meridian Group"
click at [61, 178] on button "Add an Order/Stop" at bounding box center [56, 174] width 48 height 10
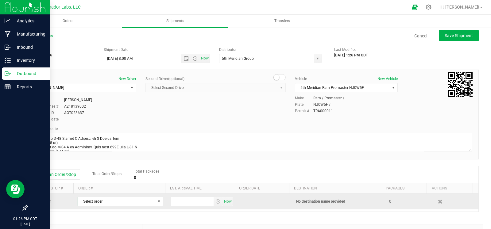
click at [94, 202] on span "Select order" at bounding box center [116, 201] width 77 height 9
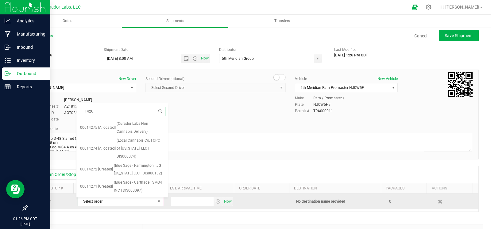
type input "14269"
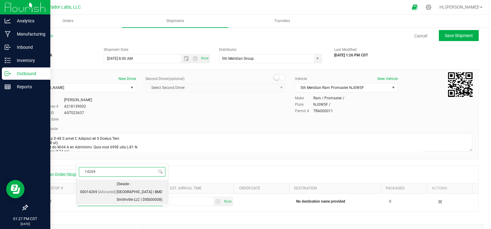
click at [126, 183] on span "(Swade - [GEOGRAPHIC_DATA] | BMD Smithville LLC | DIS000008)" at bounding box center [141, 192] width 48 height 24
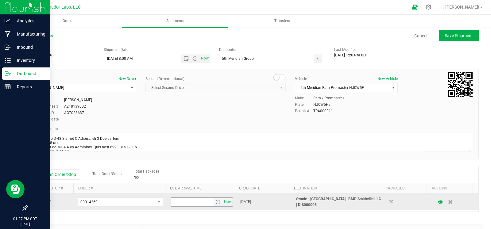
click at [215, 203] on span "select" at bounding box center [217, 202] width 5 height 5
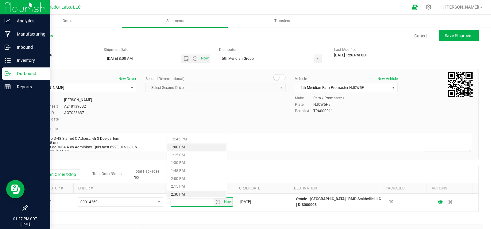
scroll to position [422, 0]
click at [190, 174] on li "2:30 PM" at bounding box center [196, 174] width 59 height 8
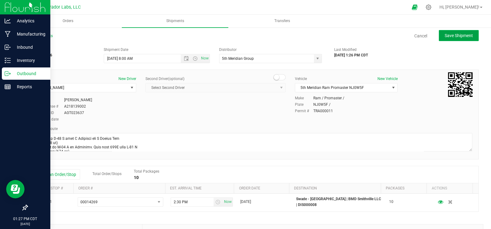
click at [454, 35] on span "Save Shipment" at bounding box center [458, 35] width 28 height 5
type input "[DATE] 1:00 PM"
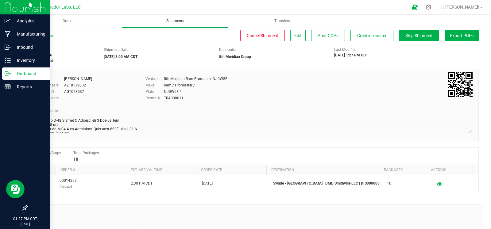
click at [166, 21] on span "Shipments" at bounding box center [175, 20] width 34 height 5
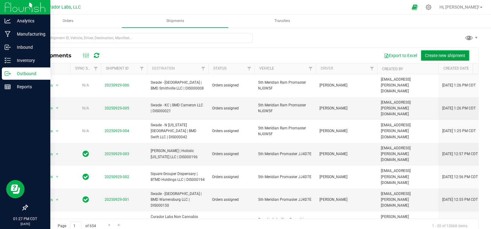
click at [436, 55] on span "Create new shipment" at bounding box center [445, 55] width 40 height 5
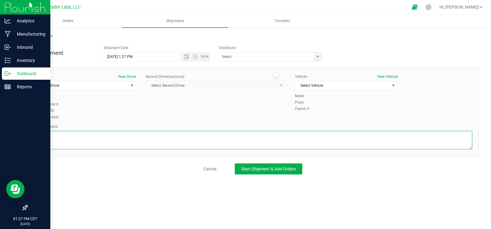
drag, startPoint x: 153, startPoint y: 140, endPoint x: 130, endPoint y: 117, distance: 32.7
click at [153, 140] on textarea at bounding box center [252, 140] width 438 height 18
paste textarea """"""""""""""""Get on I-70 W from [GEOGRAPHIC_DATA] and E [PERSON_NAME] Ave 3 m…"
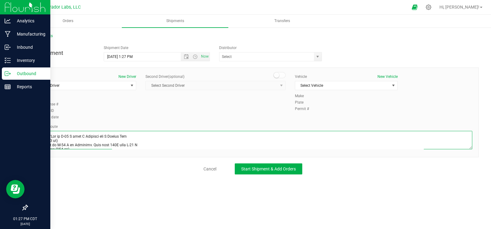
scroll to position [220, 0]
type textarea """"""""""""""""Get on I-70 W from [GEOGRAPHIC_DATA] and E [PERSON_NAME] Ave 3 m…"
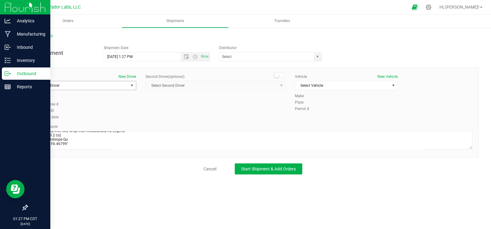
click at [101, 86] on span "Select Driver" at bounding box center [81, 85] width 94 height 9
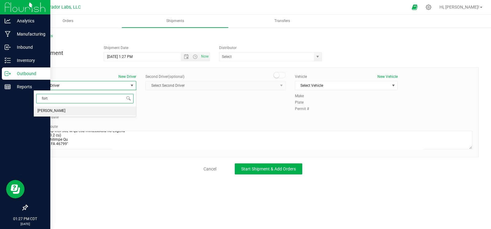
drag, startPoint x: 85, startPoint y: 111, endPoint x: 155, endPoint y: 93, distance: 72.3
click at [85, 111] on li "[PERSON_NAME]" at bounding box center [85, 110] width 102 height 9
type input "fort"
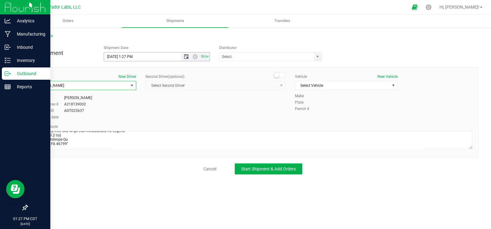
click at [184, 59] on span "Open the date view" at bounding box center [186, 56] width 5 height 5
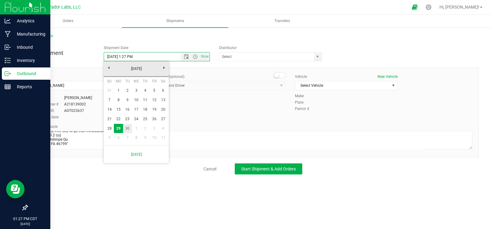
click at [127, 126] on link "30" at bounding box center [127, 129] width 9 height 10
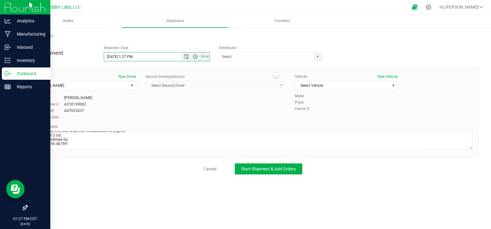
click at [196, 59] on span "Open the time view" at bounding box center [195, 56] width 5 height 5
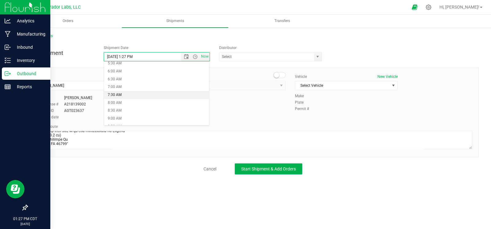
scroll to position [91, 0]
click at [132, 102] on li "8:00 AM" at bounding box center [156, 101] width 105 height 8
type input "[DATE] 8:00 AM"
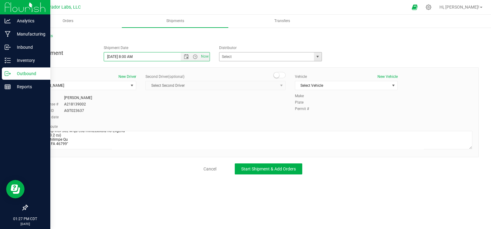
click at [319, 59] on span "select" at bounding box center [318, 56] width 8 height 9
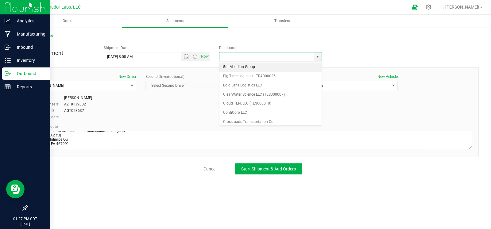
click at [258, 66] on li "5th Meridian Group" at bounding box center [270, 67] width 102 height 9
type input "5th Meridian Group"
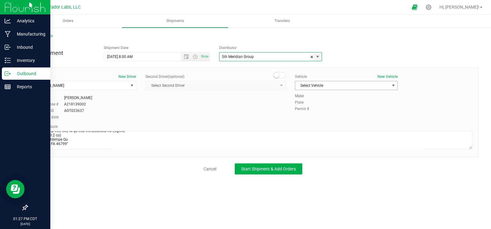
click at [342, 89] on span "Select Vehicle" at bounding box center [342, 85] width 94 height 9
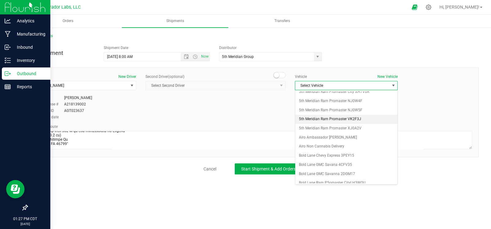
scroll to position [97, 0]
click at [334, 109] on li "5th Meridian Ram Promaster NJ0W5F" at bounding box center [346, 108] width 102 height 9
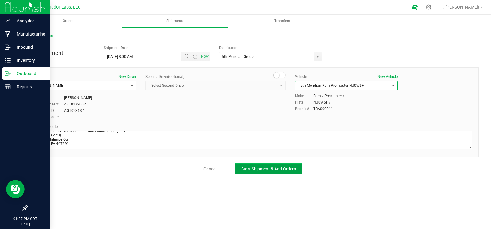
click at [282, 166] on span "Start Shipment & Add Orders" at bounding box center [268, 168] width 55 height 5
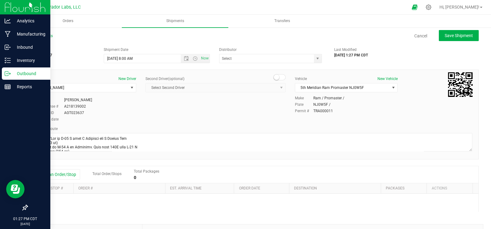
type input "5th Meridian Group"
drag, startPoint x: 58, startPoint y: 173, endPoint x: 80, endPoint y: 182, distance: 23.7
click at [58, 174] on button "Add an Order/Stop" at bounding box center [56, 174] width 48 height 10
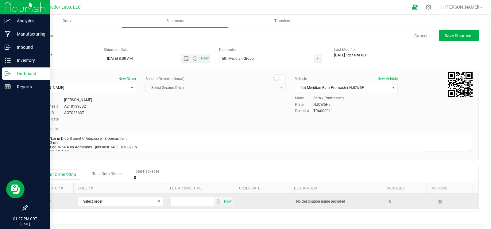
click at [111, 204] on span "Select order" at bounding box center [116, 201] width 77 height 9
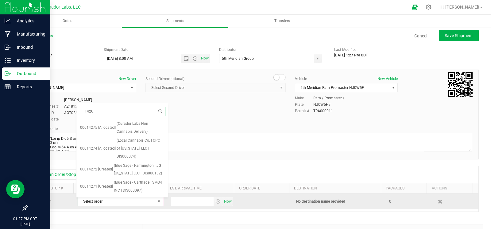
type input "14267"
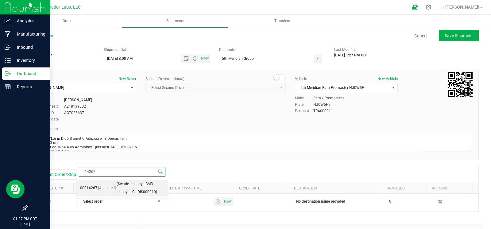
click at [109, 189] on span "[Allocated]" at bounding box center [106, 188] width 17 height 8
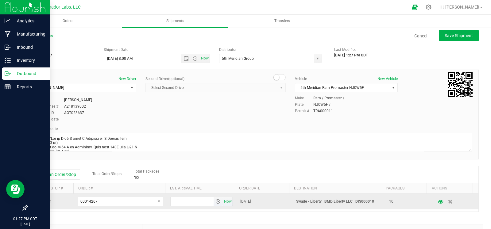
click at [215, 202] on span "select" at bounding box center [217, 201] width 5 height 5
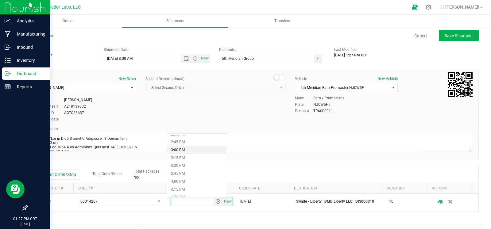
scroll to position [466, 0]
click at [188, 163] on li "3:30 PM" at bounding box center [196, 161] width 59 height 8
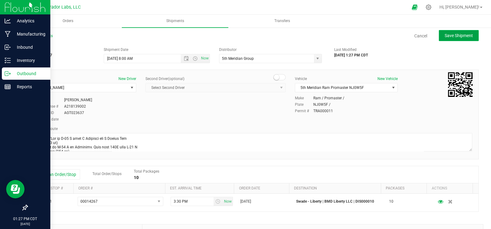
click at [440, 38] on button "Save Shipment" at bounding box center [458, 35] width 40 height 11
type input "[DATE] 1:00 PM"
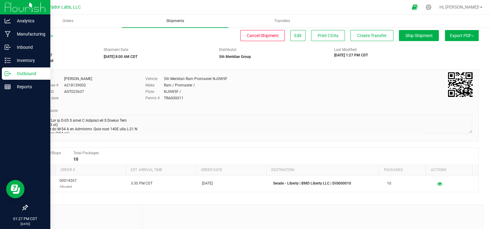
click at [176, 25] on uib-tab-heading "Shipments" at bounding box center [175, 21] width 106 height 13
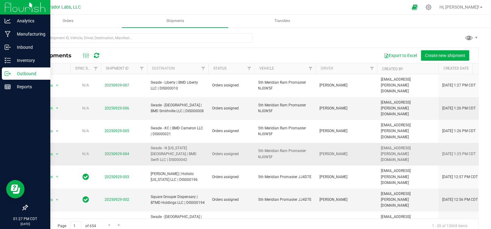
click at [124, 151] on span "20250929-004" at bounding box center [117, 154] width 25 height 6
click at [124, 152] on link "20250929-004" at bounding box center [117, 154] width 25 height 4
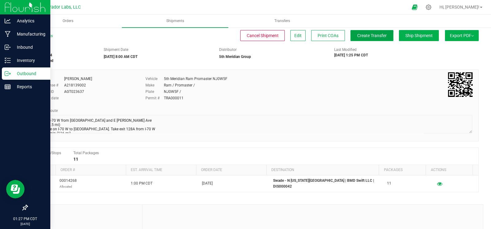
click at [360, 38] on button "Create Transfer" at bounding box center [371, 35] width 43 height 11
click at [41, 34] on link "All Shipments" at bounding box center [40, 36] width 26 height 4
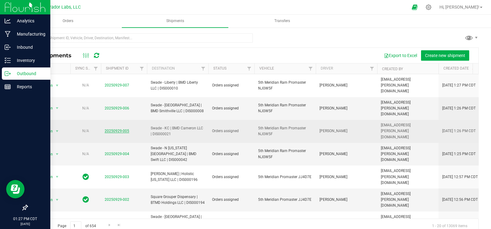
click at [111, 129] on link "20250929-005" at bounding box center [117, 131] width 25 height 4
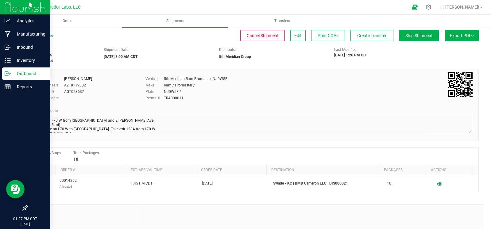
click at [355, 42] on div "All Shipments Cancel Shipment Edit Print COAs Create Transfer Ship Shipment Exp…" at bounding box center [252, 38] width 451 height 11
click at [358, 36] on span "Create Transfer" at bounding box center [371, 35] width 29 height 5
click at [37, 36] on link "All Shipments" at bounding box center [40, 36] width 26 height 4
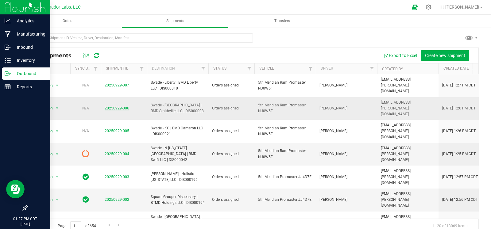
click at [108, 106] on link "20250929-006" at bounding box center [117, 108] width 25 height 4
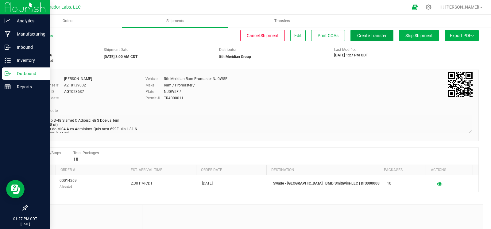
click at [357, 36] on span "Create Transfer" at bounding box center [371, 35] width 29 height 5
click at [44, 35] on link "All Shipments" at bounding box center [40, 36] width 26 height 4
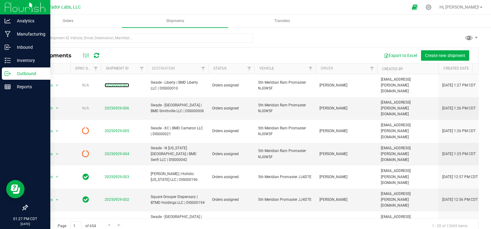
click at [110, 84] on link "20250929-007" at bounding box center [117, 85] width 25 height 4
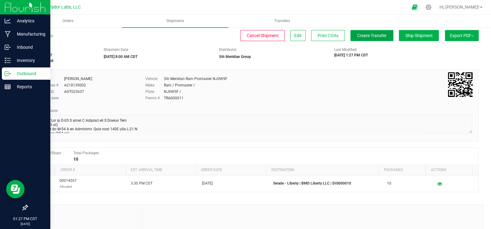
click at [379, 36] on span "Create Transfer" at bounding box center [371, 35] width 29 height 5
click at [46, 36] on link "All Shipments" at bounding box center [40, 36] width 26 height 4
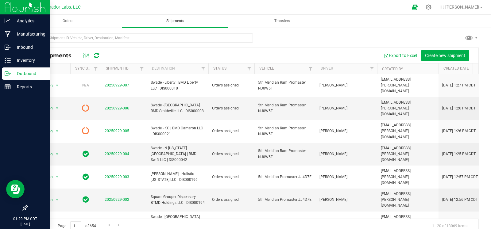
click at [179, 18] on span "Shipments" at bounding box center [175, 20] width 34 height 5
click at [429, 56] on span "Create new shipment" at bounding box center [445, 55] width 40 height 5
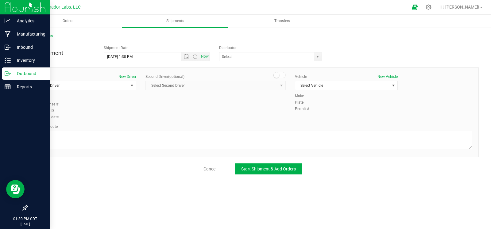
click at [146, 141] on textarea at bounding box center [252, 140] width 438 height 18
paste textarea ""Continue to I-70 E 3 min (1.2 mi) Continue on I-70 E. Take I-44 W to [GEOGRAPH…"
type textarea ""Continue to I-70 E 3 min (1.2 mi) Continue on I-70 E. Take I-44 W to [GEOGRAPH…"
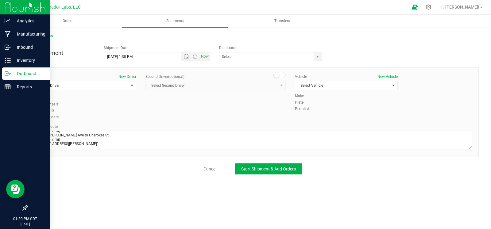
click at [84, 84] on span "Select Driver" at bounding box center [81, 85] width 94 height 9
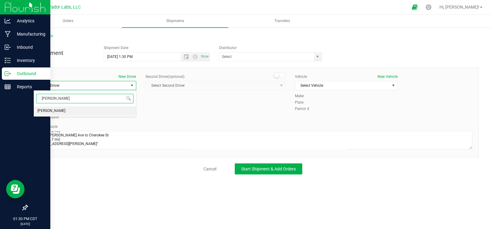
click at [74, 113] on li "[PERSON_NAME]" at bounding box center [85, 110] width 102 height 9
type input "[PERSON_NAME]"
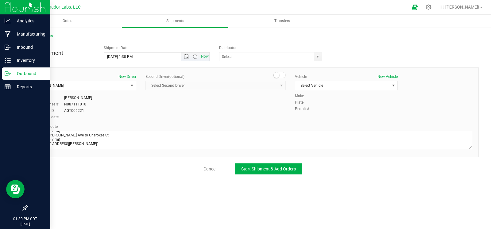
click at [184, 59] on span "Now" at bounding box center [195, 56] width 29 height 9
click at [185, 57] on span "Open the date view" at bounding box center [186, 56] width 5 height 5
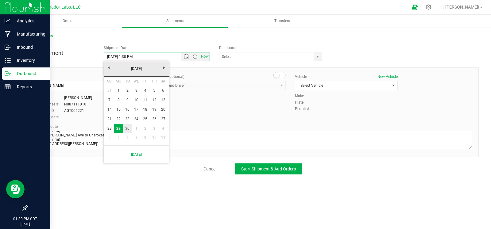
click at [126, 129] on link "30" at bounding box center [127, 129] width 9 height 10
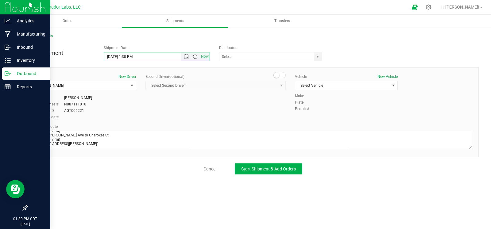
click at [194, 56] on span "Open the time view" at bounding box center [195, 56] width 5 height 5
click at [128, 97] on li "8:30 AM" at bounding box center [156, 97] width 105 height 8
type input "[DATE] 8:30 AM"
click at [316, 58] on span "select" at bounding box center [317, 56] width 5 height 5
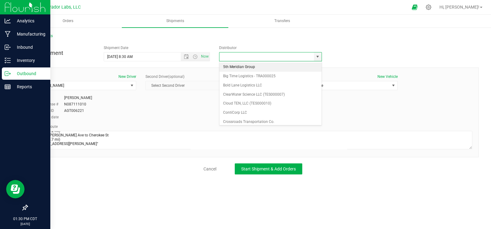
click at [247, 66] on li "5th Meridian Group" at bounding box center [270, 67] width 102 height 9
type input "5th Meridian Group"
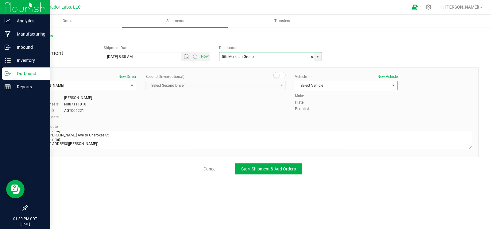
click at [324, 86] on span "Select Vehicle" at bounding box center [342, 85] width 94 height 9
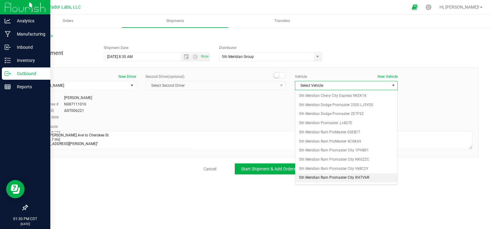
click at [337, 178] on li "5th Meridian Ram Promaster City XH7V6R" at bounding box center [346, 177] width 102 height 9
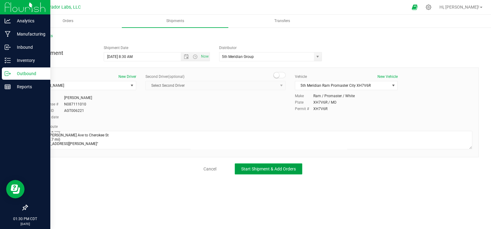
click at [272, 172] on button "Start Shipment & Add Orders" at bounding box center [268, 168] width 67 height 11
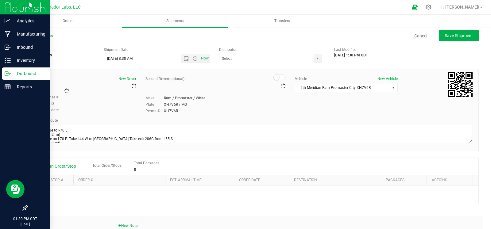
type input "5th Meridian Group"
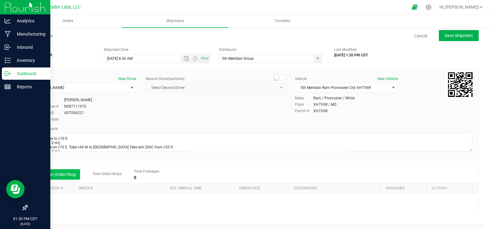
click at [45, 178] on button "Add an Order/Stop" at bounding box center [56, 174] width 48 height 10
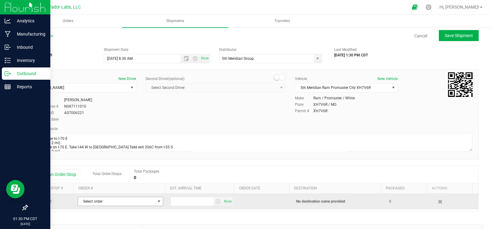
click at [95, 204] on span "Select order" at bounding box center [116, 201] width 77 height 9
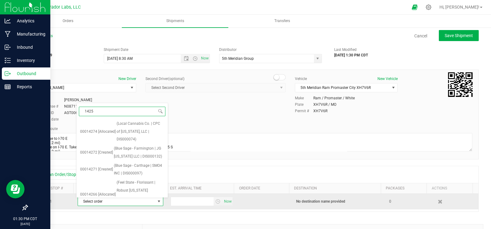
type input "14256"
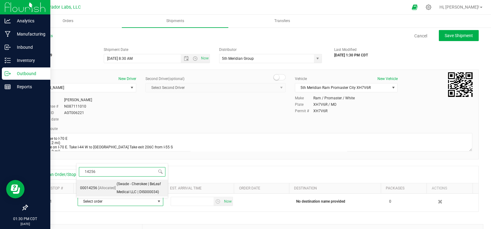
click at [115, 189] on li "00014256 [Allocated] (Swade - Cherokee | BeLeaf Medical LLC | DIS000034)" at bounding box center [121, 188] width 91 height 17
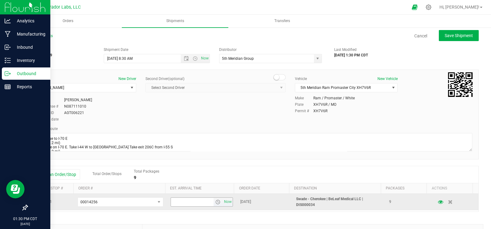
click at [213, 205] on span "select" at bounding box center [217, 202] width 9 height 9
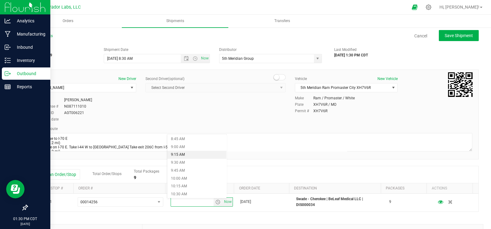
scroll to position [275, 0]
click at [191, 149] on li "9:00 AM" at bounding box center [196, 148] width 59 height 8
click at [445, 39] on button "Save Shipment" at bounding box center [458, 35] width 40 height 11
type input "[DATE] 1:30 PM"
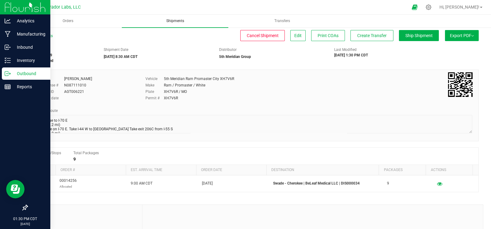
click at [173, 20] on span "Shipments" at bounding box center [175, 20] width 34 height 5
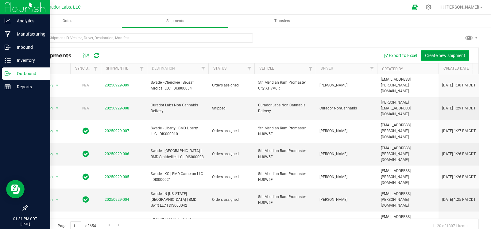
click at [438, 57] on span "Create new shipment" at bounding box center [445, 55] width 40 height 5
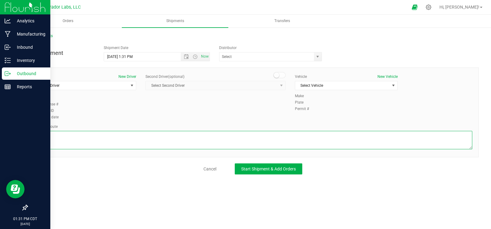
click at [135, 142] on textarea at bounding box center [252, 140] width 438 height 18
paste textarea """"Continue to I-70 E 3 min (1.2 mi) Continue on I-70 E. Take I-44 W to [GEOGRA…"
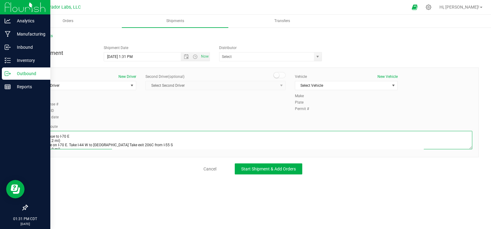
scroll to position [109, 0]
type textarea """"Continue to I-70 E 3 min (1.2 mi) Continue on I-70 E. Take I-44 W to [GEOGRA…"
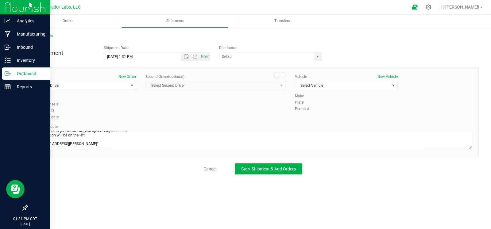
click at [87, 84] on span "Select Driver" at bounding box center [81, 85] width 94 height 9
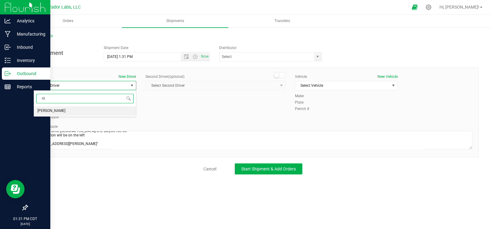
click at [76, 113] on li "[PERSON_NAME]" at bounding box center [85, 110] width 102 height 9
type input "rit"
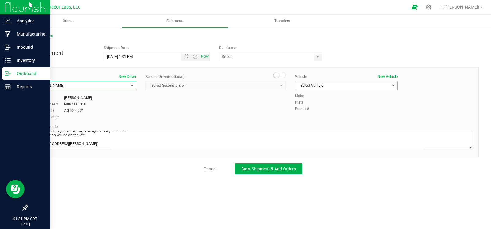
click at [336, 86] on span "Select Vehicle" at bounding box center [342, 85] width 94 height 9
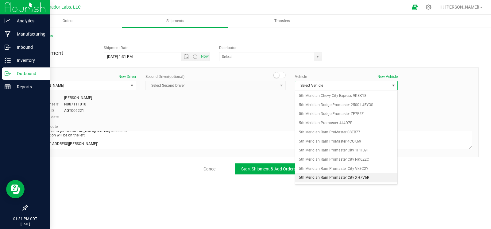
click at [349, 175] on li "5th Meridian Ram Promaster City XH7V6R" at bounding box center [346, 177] width 102 height 9
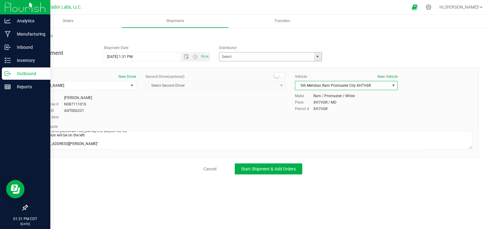
click at [317, 58] on span "select" at bounding box center [317, 56] width 5 height 5
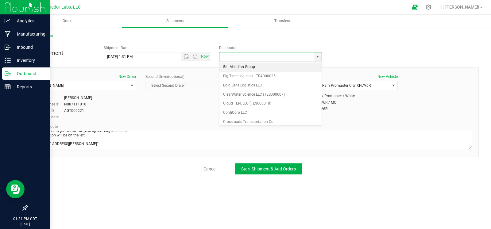
click at [275, 69] on li "5th Meridian Group" at bounding box center [270, 67] width 102 height 9
type input "5th Meridian Group"
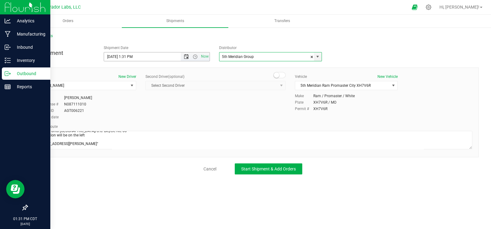
click at [186, 56] on span "Open the date view" at bounding box center [186, 56] width 5 height 5
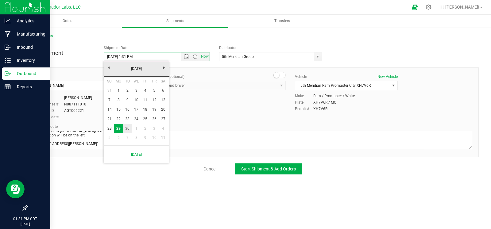
drag, startPoint x: 128, startPoint y: 128, endPoint x: 141, endPoint y: 120, distance: 15.5
click at [128, 128] on link "30" at bounding box center [127, 129] width 9 height 10
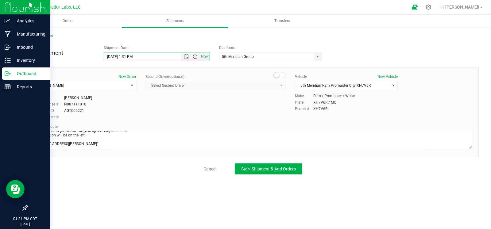
click at [193, 55] on span "Open the time view" at bounding box center [195, 56] width 5 height 5
click at [131, 79] on li "8:30 AM" at bounding box center [156, 81] width 105 height 8
type input "[DATE] 8:30 AM"
click at [255, 166] on span "Start Shipment & Add Orders" at bounding box center [268, 168] width 55 height 5
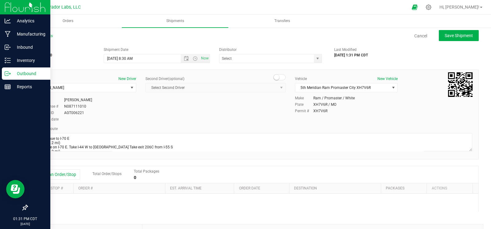
type input "5th Meridian Group"
click at [63, 172] on button "Add an Order/Stop" at bounding box center [56, 174] width 48 height 10
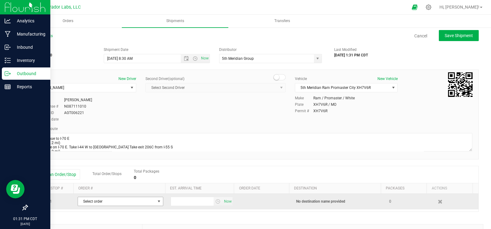
click at [101, 203] on span "Select order" at bounding box center [116, 201] width 77 height 9
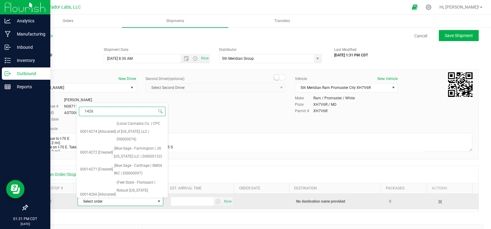
type input "14261"
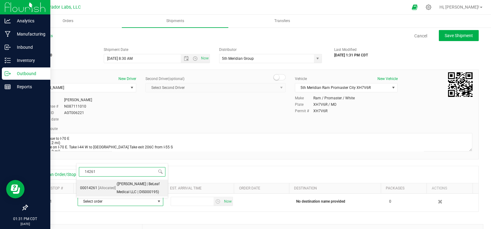
click at [100, 194] on li "00014261 [Allocated] ([PERSON_NAME] | BeLeaf Medical LLC | DIS000195)" at bounding box center [121, 188] width 91 height 17
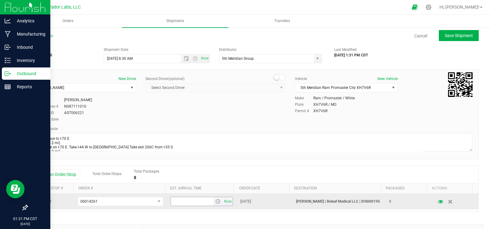
click at [213, 205] on span "select" at bounding box center [217, 201] width 9 height 9
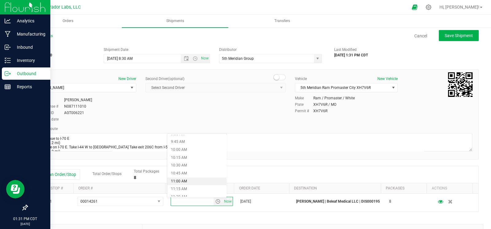
scroll to position [308, 0]
click at [185, 148] on li "10:00 AM" at bounding box center [196, 146] width 59 height 8
click at [446, 37] on span "Save Shipment" at bounding box center [458, 35] width 28 height 5
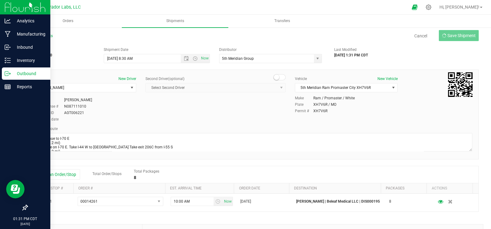
type input "[DATE] 1:30 PM"
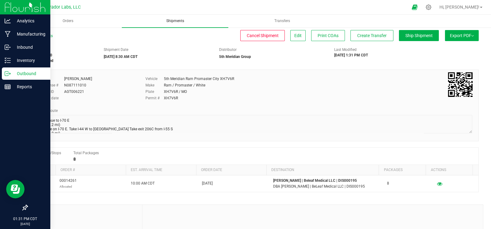
click at [179, 24] on span "Shipments" at bounding box center [175, 20] width 34 height 5
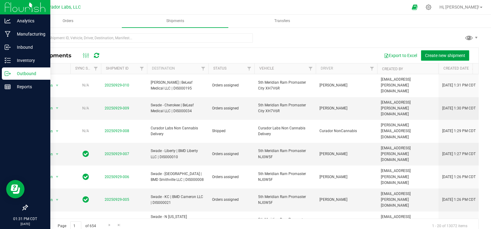
click at [452, 55] on span "Create new shipment" at bounding box center [445, 55] width 40 height 5
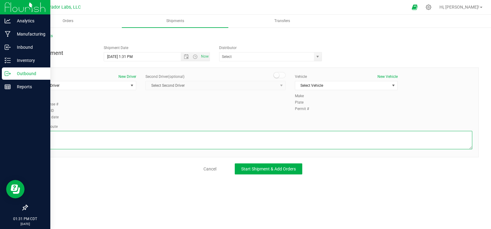
click at [115, 137] on textarea at bounding box center [252, 140] width 438 height 18
paste textarea """"""""Continue to I-70 E 3 min (1.2 mi) Continue on I-70 E. Take I-44 W to [GE…"
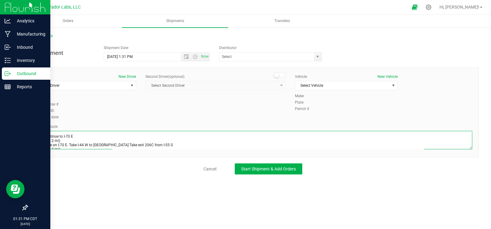
scroll to position [178, 0]
type textarea """"""""Continue to I-70 E 3 min (1.2 mi) Continue on I-70 E. Take I-44 W to [GE…"
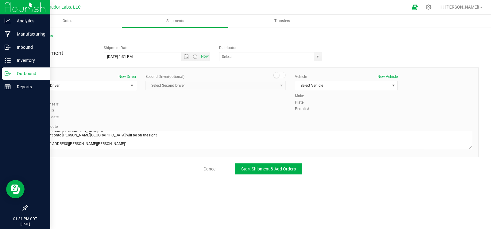
click at [107, 87] on span "Select Driver" at bounding box center [81, 85] width 94 height 9
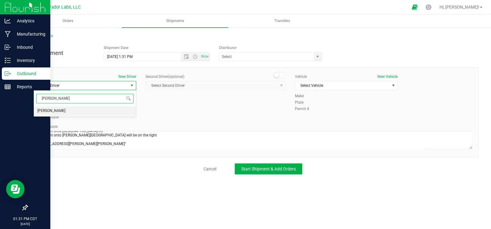
click at [98, 108] on li "[PERSON_NAME]" at bounding box center [85, 110] width 102 height 9
type input "[PERSON_NAME]"
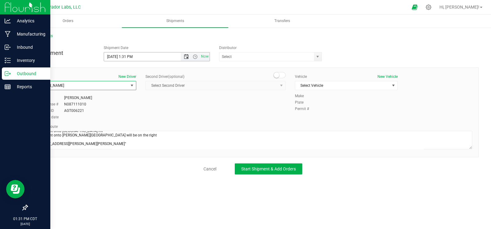
click at [189, 59] on span "Open the date view" at bounding box center [186, 56] width 10 height 5
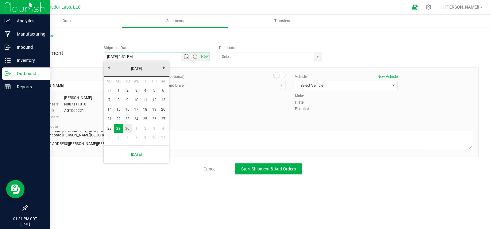
click at [127, 128] on link "30" at bounding box center [127, 129] width 9 height 10
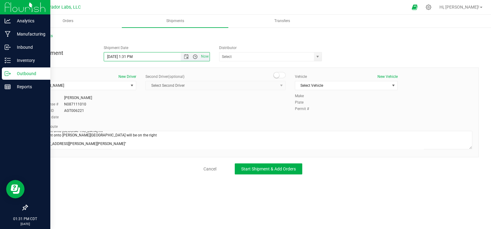
click at [195, 57] on span "Open the time view" at bounding box center [195, 56] width 5 height 5
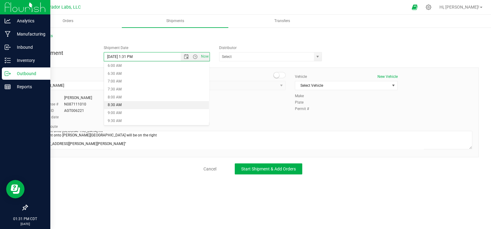
click at [129, 103] on li "8:30 AM" at bounding box center [156, 105] width 105 height 8
type input "[DATE] 8:30 AM"
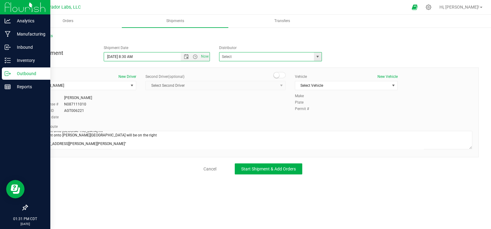
click at [312, 57] on span at bounding box center [270, 56] width 103 height 9
click at [317, 59] on span "select" at bounding box center [317, 56] width 5 height 5
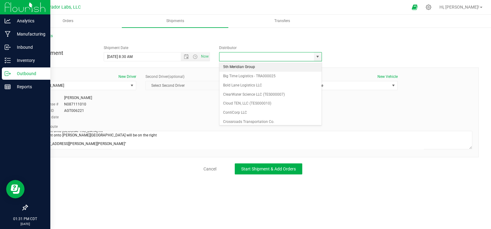
click at [257, 71] on li "5th Meridian Group" at bounding box center [270, 67] width 102 height 9
type input "5th Meridian Group"
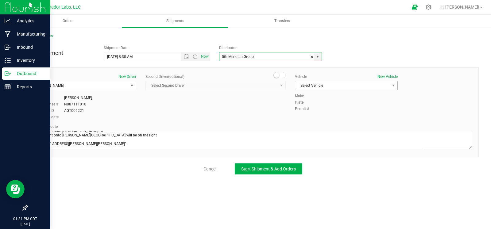
click at [337, 82] on span "Select Vehicle" at bounding box center [342, 85] width 94 height 9
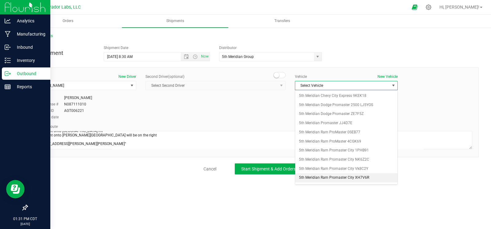
click at [334, 177] on li "5th Meridian Ram Promaster City XH7V6R" at bounding box center [346, 177] width 102 height 9
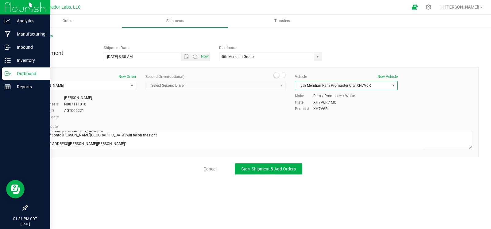
click at [290, 174] on div "All Shipments New Shipment Shipment Date [DATE] 8:30 AM Now Distributor 5th Mer…" at bounding box center [253, 104] width 476 height 154
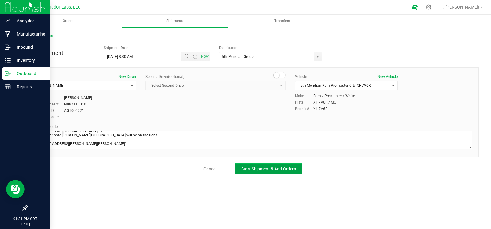
click at [280, 166] on span "Start Shipment & Add Orders" at bounding box center [268, 168] width 55 height 5
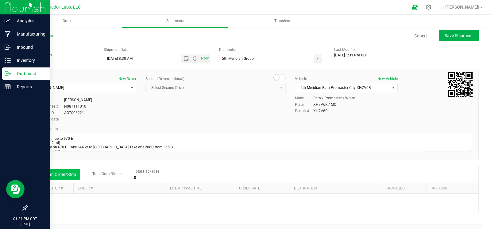
click at [68, 174] on button "Add an Order/Stop" at bounding box center [56, 174] width 48 height 10
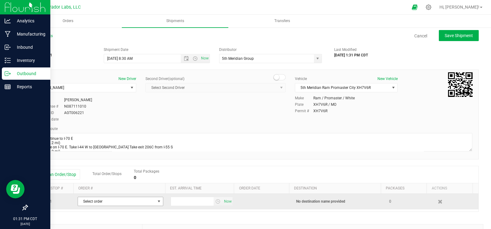
click at [92, 202] on span "Select order" at bounding box center [116, 201] width 77 height 9
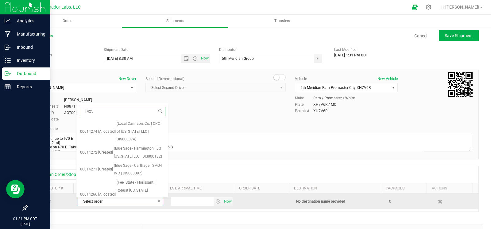
type input "14257"
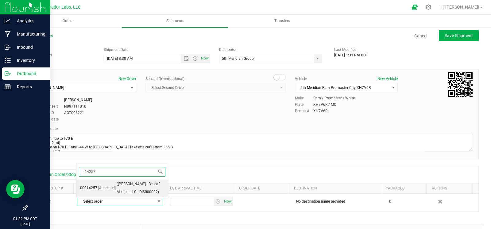
click at [100, 190] on span "[Allocated]" at bounding box center [106, 188] width 17 height 8
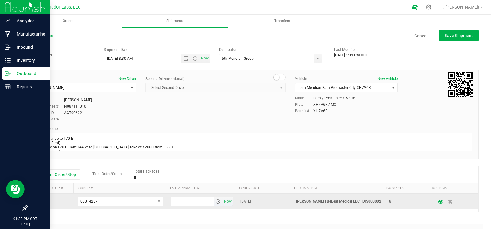
click at [215, 202] on span "select" at bounding box center [217, 201] width 5 height 5
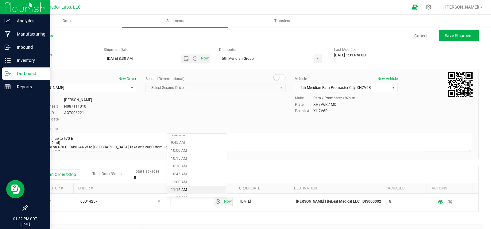
scroll to position [302, 0]
click at [191, 158] on li "10:15 AM" at bounding box center [196, 160] width 59 height 8
click at [444, 36] on span "Save Shipment" at bounding box center [458, 35] width 28 height 5
type input "[DATE] 1:30 PM"
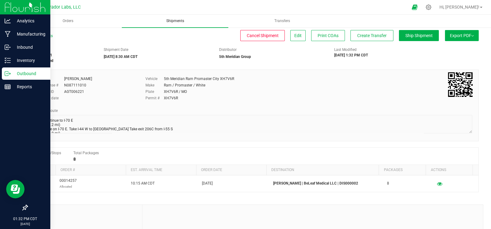
click at [171, 22] on span "Shipments" at bounding box center [175, 20] width 34 height 5
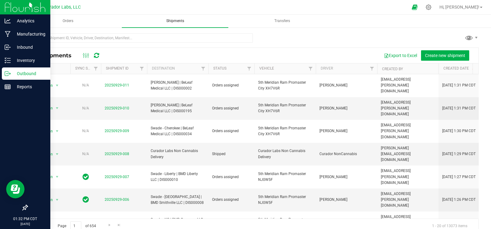
click at [178, 22] on span "Shipments" at bounding box center [175, 20] width 34 height 5
click at [425, 57] on span "Create new shipment" at bounding box center [445, 55] width 40 height 5
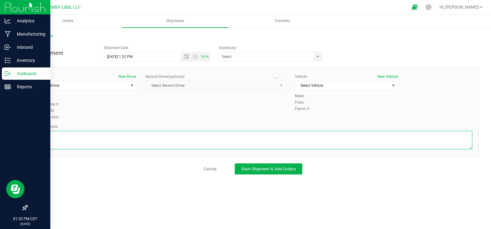
click at [132, 145] on textarea at bounding box center [252, 140] width 438 height 18
paste textarea """"""""""""""""Continue to I-70 E 3 min (1.2 mi) Continue on I-70 E. Take I-44 …"
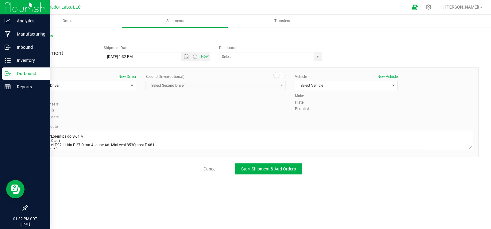
scroll to position [215, 0]
type textarea """"""""""""""""Continue to I-70 E 3 min (1.2 mi) Continue on I-70 E. Take I-44 …"
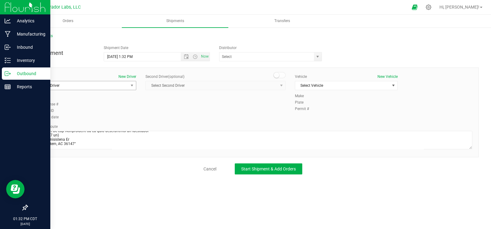
click at [82, 86] on span "Select Driver" at bounding box center [81, 85] width 94 height 9
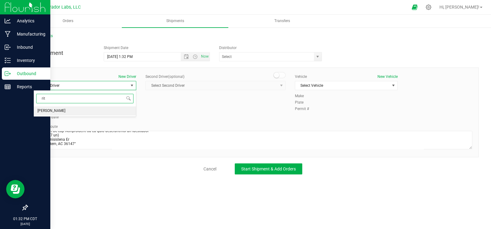
click at [67, 111] on li "[PERSON_NAME]" at bounding box center [85, 110] width 102 height 9
type input "rit"
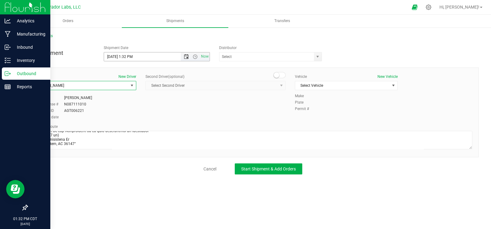
click at [187, 58] on span "Open the date view" at bounding box center [186, 56] width 5 height 5
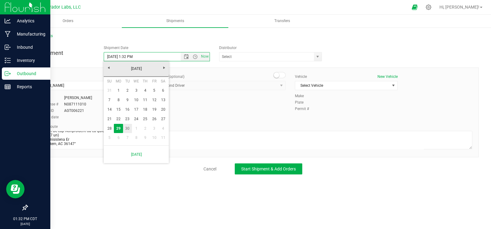
click at [125, 129] on link "30" at bounding box center [127, 129] width 9 height 10
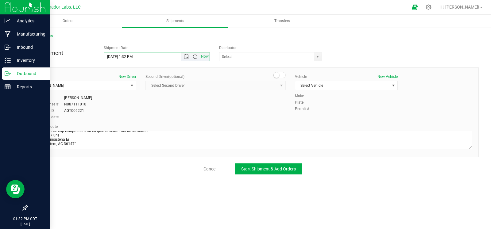
click at [193, 58] on span "Open the time view" at bounding box center [195, 56] width 5 height 5
click at [115, 116] on li "8:30 AM" at bounding box center [156, 113] width 105 height 8
type input "[DATE] 8:30 AM"
click at [315, 56] on span "select" at bounding box center [317, 56] width 5 height 5
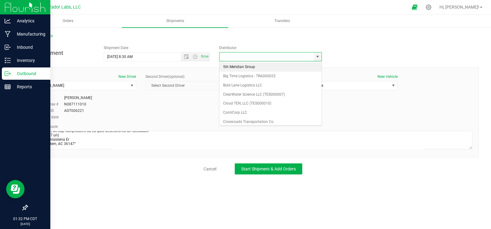
click at [262, 67] on li "5th Meridian Group" at bounding box center [270, 67] width 102 height 9
type input "5th Meridian Group"
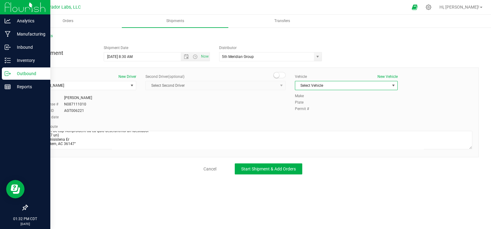
drag, startPoint x: 312, startPoint y: 81, endPoint x: 314, endPoint y: 88, distance: 6.9
click at [312, 82] on span "Select Vehicle" at bounding box center [342, 85] width 94 height 9
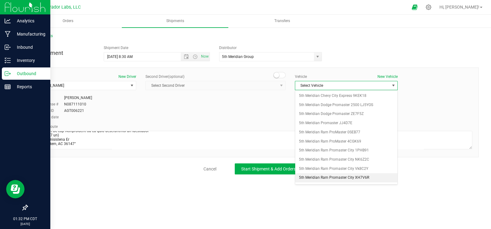
click at [327, 176] on li "5th Meridian Ram Promaster City XH7V6R" at bounding box center [346, 177] width 102 height 9
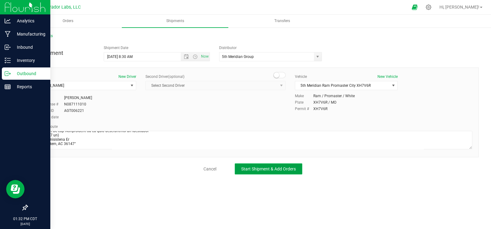
click at [253, 170] on span "Start Shipment & Add Orders" at bounding box center [268, 168] width 55 height 5
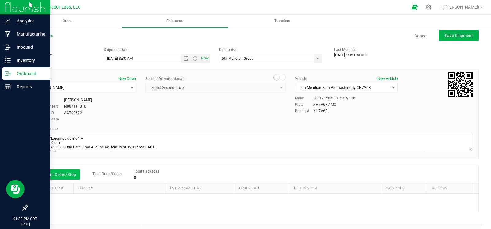
click at [50, 177] on button "Add an Order/Stop" at bounding box center [56, 174] width 48 height 10
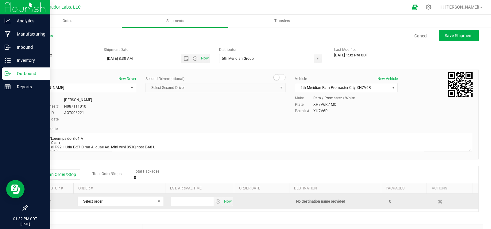
click at [103, 202] on span "Select order" at bounding box center [116, 201] width 77 height 9
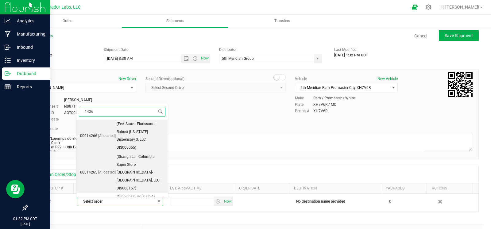
type input "14266"
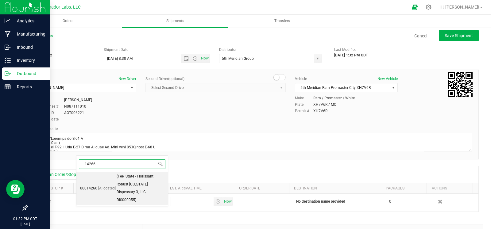
click at [103, 185] on span "[Allocated]" at bounding box center [106, 189] width 17 height 8
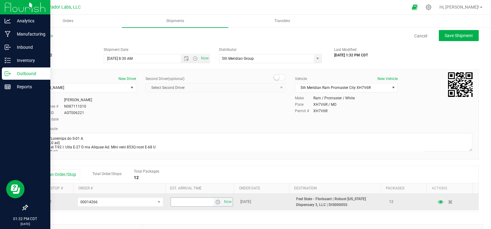
click at [215, 202] on span "select" at bounding box center [217, 202] width 5 height 5
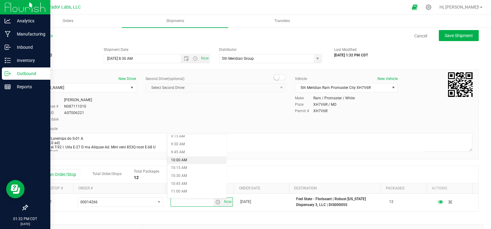
scroll to position [304, 0]
click at [189, 183] on li "11:00 AM" at bounding box center [196, 182] width 59 height 8
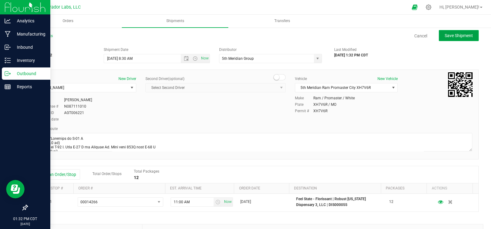
click at [448, 34] on span "Save Shipment" at bounding box center [458, 35] width 28 height 5
type input "[DATE] 1:30 PM"
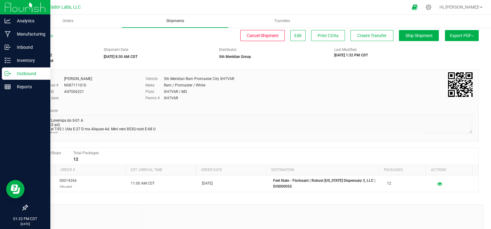
click at [177, 23] on span "Shipments" at bounding box center [175, 20] width 34 height 5
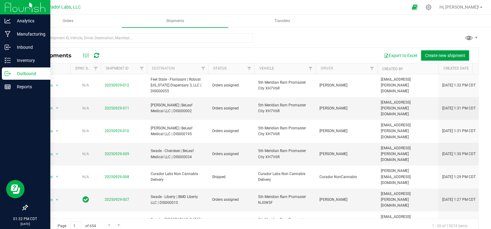
click at [431, 56] on span "Create new shipment" at bounding box center [445, 55] width 40 height 5
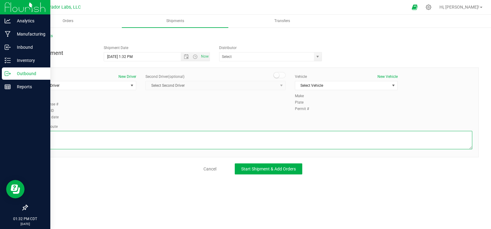
click at [103, 136] on textarea at bounding box center [252, 140] width 438 height 18
paste textarea ""Continue to I-70 E 3 min (1.2 mi) Continue on I-70 E. Take I-44 W to [GEOGRAPH…"
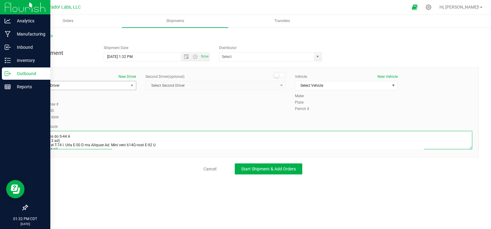
scroll to position [252, 0]
type textarea ""Continue to I-70 E 3 min (1.2 mi) Continue on I-70 E. Take I-44 W to [GEOGRAPH…"
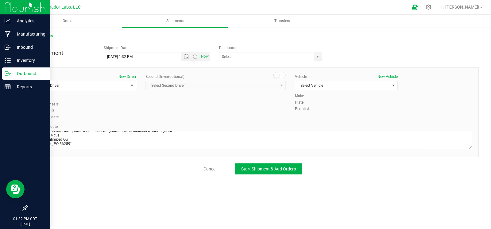
click at [88, 86] on span "Select Driver" at bounding box center [81, 85] width 94 height 9
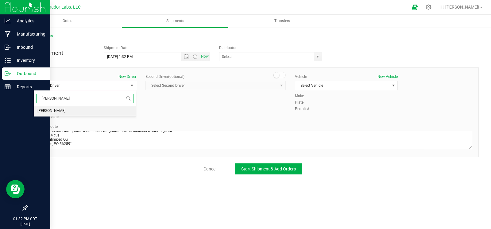
click at [81, 113] on li "[PERSON_NAME]" at bounding box center [85, 110] width 102 height 9
type input "[PERSON_NAME]"
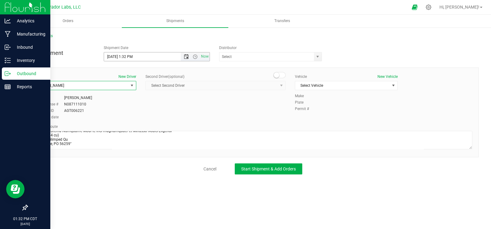
click at [183, 57] on span "Open the date view" at bounding box center [186, 56] width 10 height 5
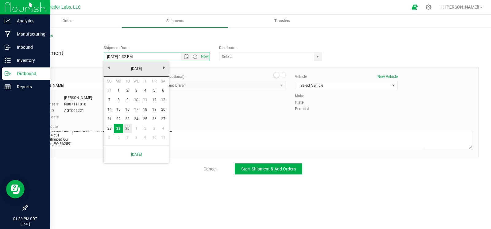
click at [124, 128] on link "30" at bounding box center [127, 129] width 9 height 10
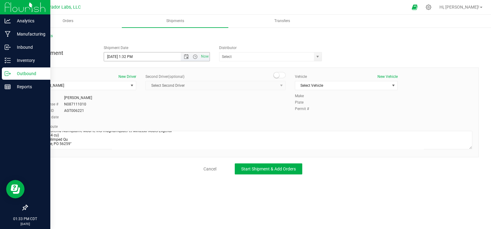
click at [197, 59] on span "Now" at bounding box center [195, 56] width 29 height 9
click at [193, 58] on span "Open the time view" at bounding box center [195, 56] width 5 height 5
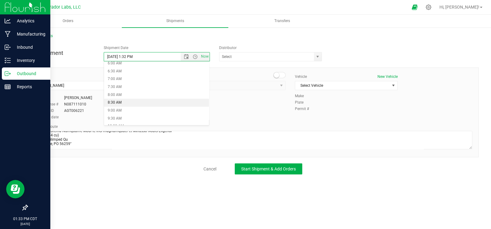
click at [123, 103] on li "8:30 AM" at bounding box center [156, 103] width 105 height 8
type input "[DATE] 8:30 AM"
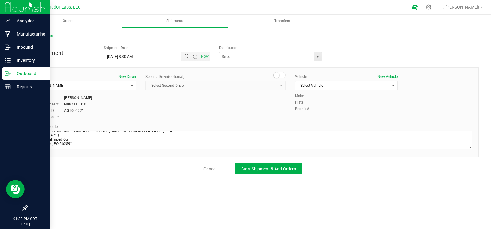
click at [320, 58] on span "select" at bounding box center [318, 56] width 8 height 9
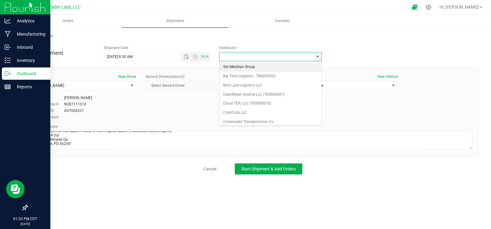
click at [268, 69] on li "5th Meridian Group" at bounding box center [270, 67] width 102 height 9
type input "5th Meridian Group"
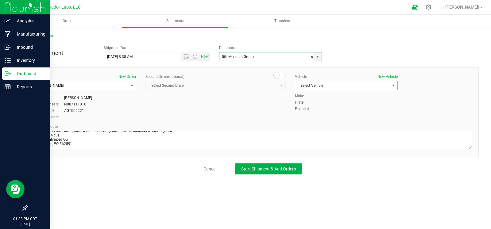
click at [307, 87] on span "Select Vehicle" at bounding box center [342, 85] width 94 height 9
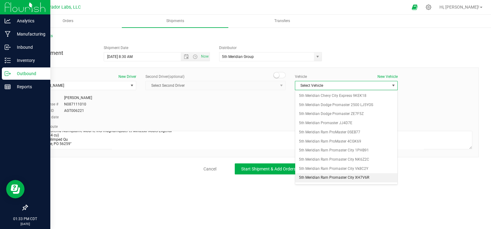
click at [332, 175] on li "5th Meridian Ram Promaster City XH7V6R" at bounding box center [346, 177] width 102 height 9
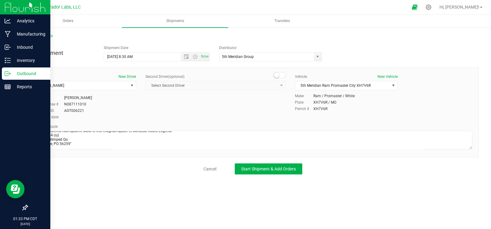
click at [278, 174] on div "All Shipments New Shipment Shipment Date [DATE] 8:30 AM Now Distributor 5th Mer…" at bounding box center [253, 104] width 476 height 154
click at [278, 168] on span "Start Shipment & Add Orders" at bounding box center [268, 168] width 55 height 5
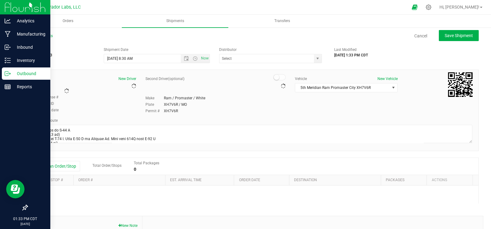
type input "5th Meridian Group"
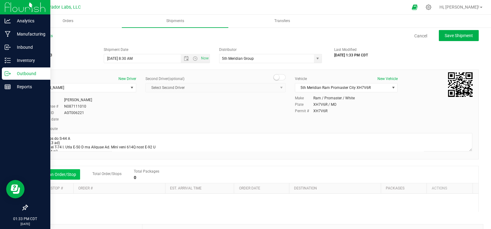
click at [68, 171] on button "Add an Order/Stop" at bounding box center [56, 174] width 48 height 10
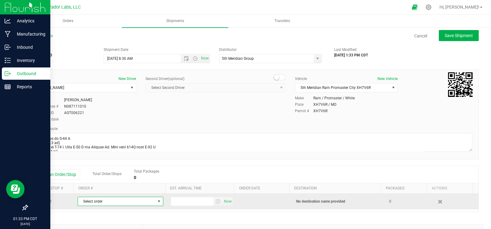
click at [92, 200] on span "Select order" at bounding box center [116, 201] width 77 height 9
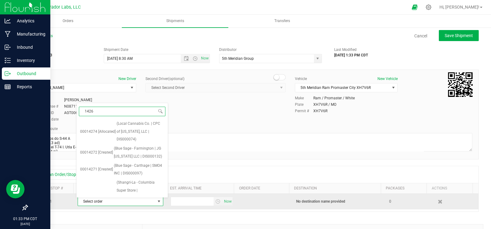
type input "14260"
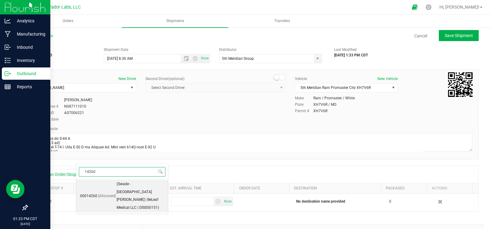
click at [101, 192] on span "[Allocated]" at bounding box center [106, 196] width 17 height 8
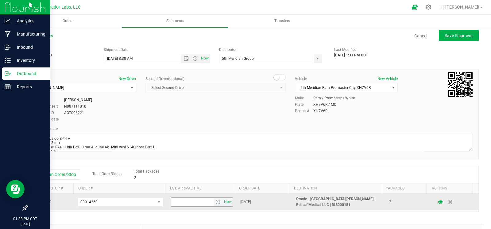
click at [215, 205] on span "select" at bounding box center [217, 202] width 9 height 9
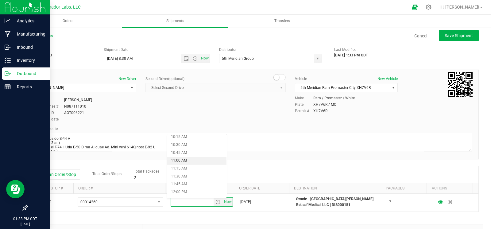
scroll to position [326, 0]
click at [185, 184] on li "11:45 AM" at bounding box center [196, 184] width 59 height 8
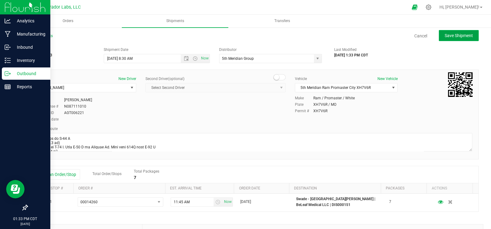
click at [446, 34] on span "Save Shipment" at bounding box center [458, 35] width 28 height 5
type input "[DATE] 1:30 PM"
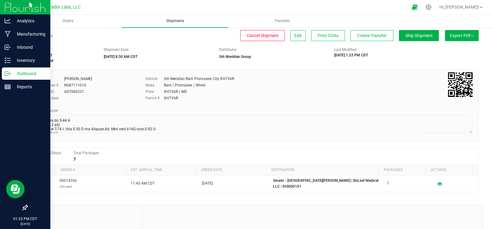
click at [172, 21] on span "Shipments" at bounding box center [175, 20] width 34 height 5
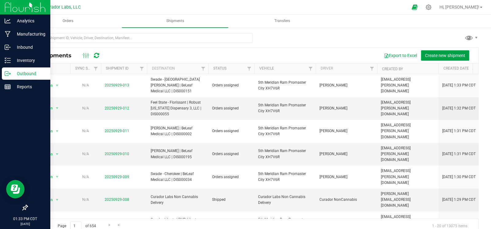
click at [427, 55] on span "Create new shipment" at bounding box center [445, 55] width 40 height 5
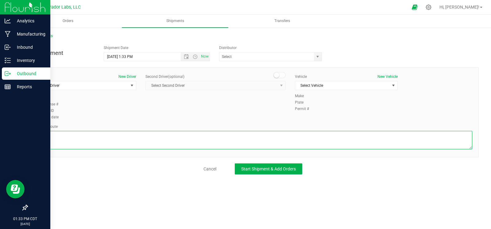
click at [127, 145] on textarea at bounding box center [252, 140] width 438 height 18
paste textarea """"Continue to I-70 E 3 min (1.2 mi) Continue on I-70 E. Take I-44 W to [GEOGRA…"
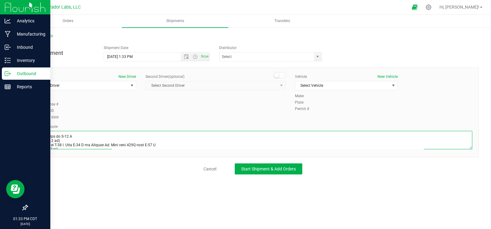
scroll to position [289, 0]
type textarea """"Continue to I-70 E 3 min (1.2 mi) Continue on I-70 E. Take I-44 W to [GEOGRA…"
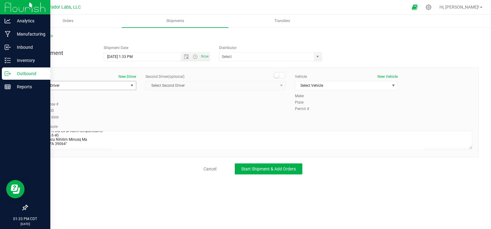
click at [87, 85] on span "Select Driver" at bounding box center [81, 85] width 94 height 9
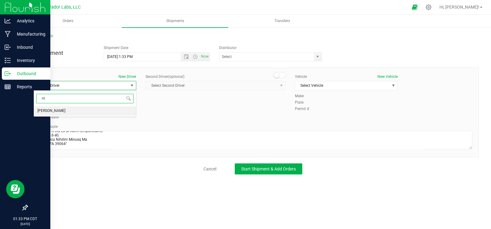
click at [78, 110] on li "[PERSON_NAME]" at bounding box center [85, 110] width 102 height 9
type input "rit"
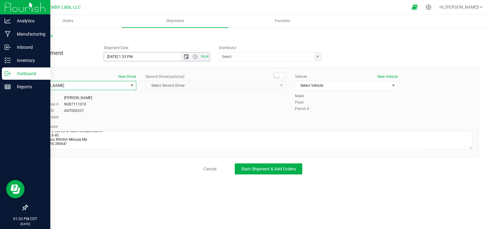
click at [188, 55] on span "Open the date view" at bounding box center [186, 56] width 5 height 5
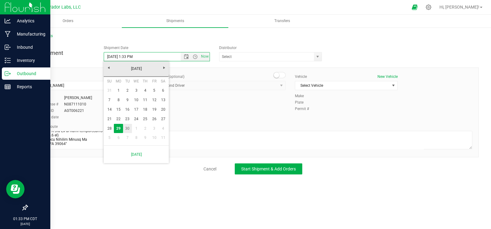
click at [129, 128] on link "30" at bounding box center [127, 129] width 9 height 10
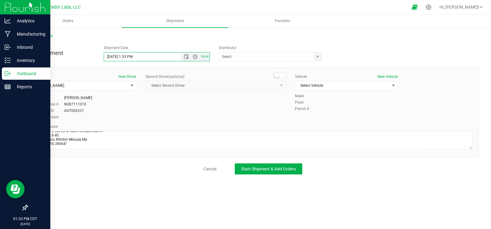
click at [197, 58] on span "Open the time view" at bounding box center [195, 56] width 5 height 5
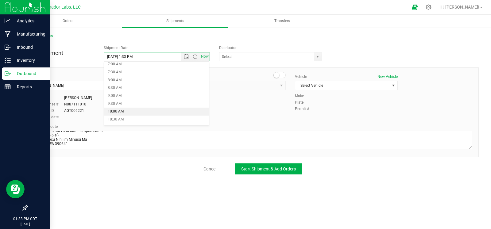
scroll to position [123, 0]
click at [127, 76] on li "8:30 AM" at bounding box center [156, 78] width 105 height 8
type input "[DATE] 8:30 AM"
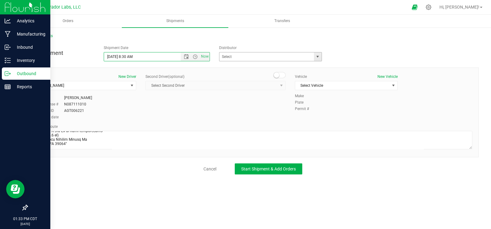
click at [319, 54] on span "select" at bounding box center [318, 56] width 8 height 9
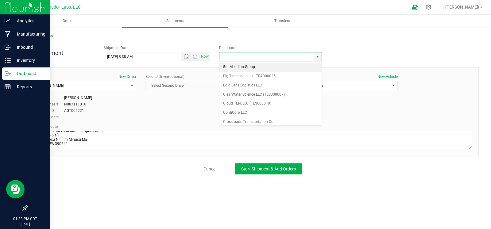
click at [272, 70] on li "5th Meridian Group" at bounding box center [270, 67] width 102 height 9
type input "5th Meridian Group"
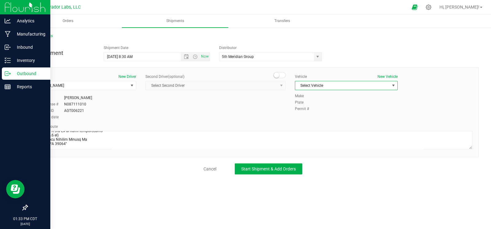
click at [350, 90] on span "Select Vehicle" at bounding box center [346, 85] width 103 height 9
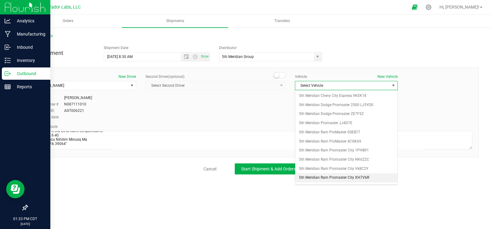
click at [350, 180] on li "5th Meridian Ram Promaster City XH7V6R" at bounding box center [346, 177] width 102 height 9
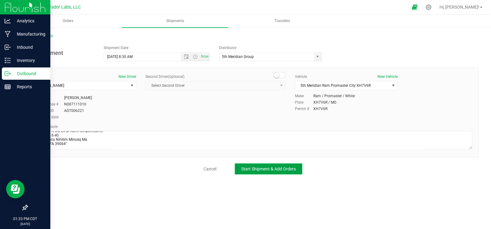
click at [254, 171] on span "Start Shipment & Add Orders" at bounding box center [268, 168] width 55 height 5
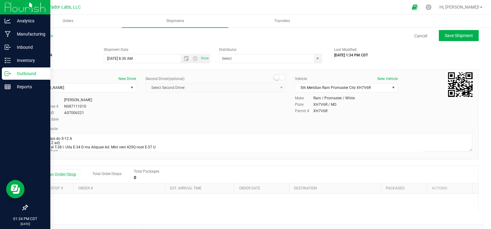
type input "5th Meridian Group"
click at [52, 178] on button "Add an Order/Stop" at bounding box center [56, 174] width 48 height 10
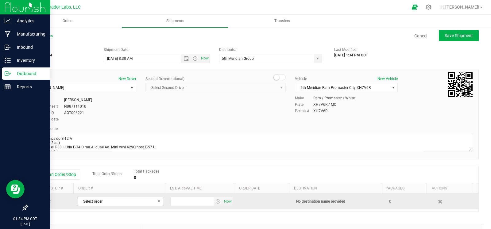
click at [92, 205] on span "Select order" at bounding box center [116, 201] width 77 height 9
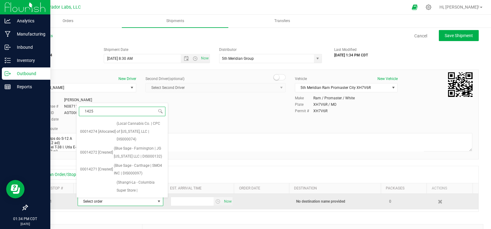
type input "14258"
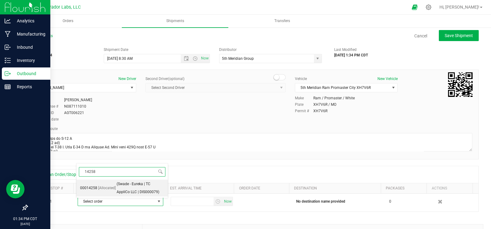
drag, startPoint x: 105, startPoint y: 184, endPoint x: 120, endPoint y: 192, distance: 16.6
click at [105, 184] on span "[Allocated]" at bounding box center [106, 188] width 17 height 8
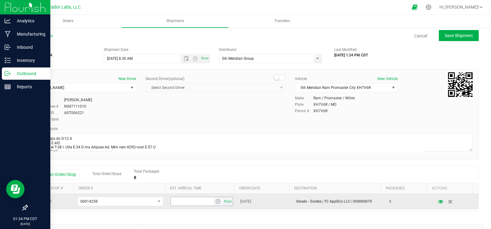
click at [206, 202] on input "text" at bounding box center [192, 201] width 43 height 9
click at [215, 201] on span "select" at bounding box center [217, 201] width 5 height 5
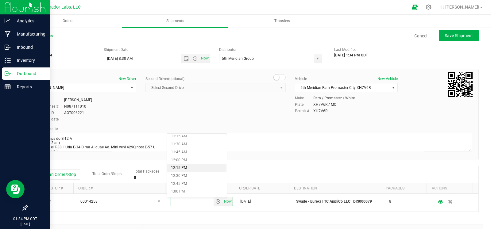
scroll to position [357, 0]
click at [190, 172] on li "12:30 PM" at bounding box center [196, 176] width 59 height 8
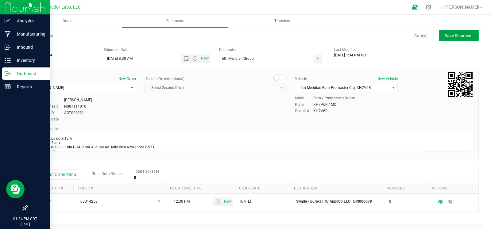
click at [449, 36] on span "Save Shipment" at bounding box center [458, 35] width 28 height 5
type input "[DATE] 1:30 PM"
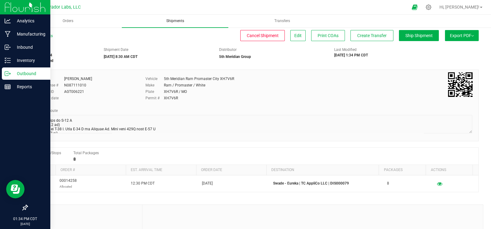
click at [165, 19] on span "Shipments" at bounding box center [175, 20] width 34 height 5
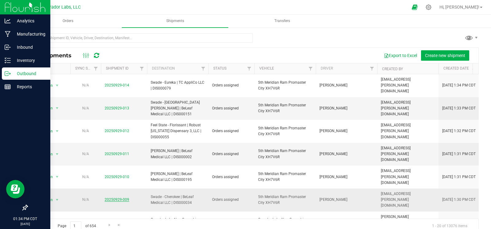
click at [119, 197] on link "20250929-009" at bounding box center [117, 199] width 25 height 4
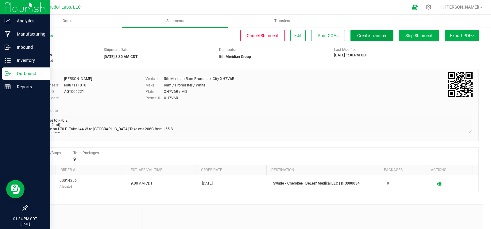
click at [371, 38] on button "Create Transfer" at bounding box center [371, 35] width 43 height 11
click at [48, 36] on link "All Shipments" at bounding box center [40, 36] width 26 height 4
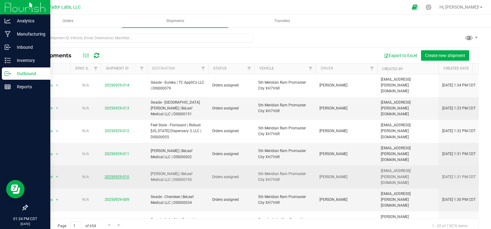
click at [111, 175] on link "20250929-010" at bounding box center [117, 177] width 25 height 4
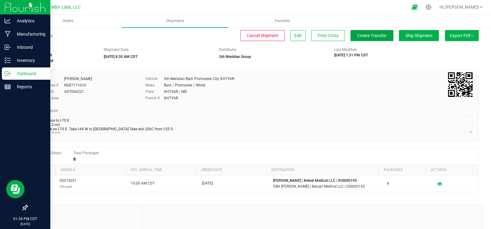
drag, startPoint x: 355, startPoint y: 34, endPoint x: 337, endPoint y: 34, distance: 17.8
click at [357, 34] on span "Create Transfer" at bounding box center [371, 35] width 29 height 5
click at [36, 38] on div "All Shipments" at bounding box center [45, 37] width 37 height 9
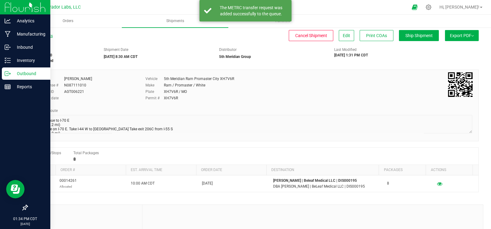
click at [44, 36] on link "All Shipments" at bounding box center [40, 36] width 26 height 4
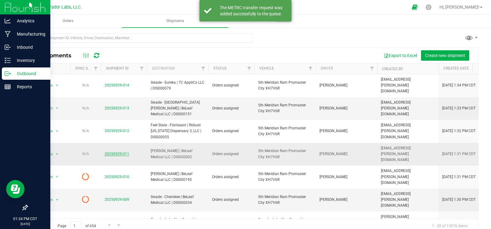
click at [114, 152] on link "20250929-011" at bounding box center [117, 154] width 25 height 4
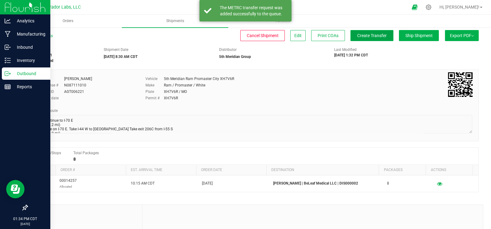
click at [362, 32] on button "Create Transfer" at bounding box center [371, 35] width 43 height 11
click at [45, 34] on link "All Shipments" at bounding box center [40, 36] width 26 height 4
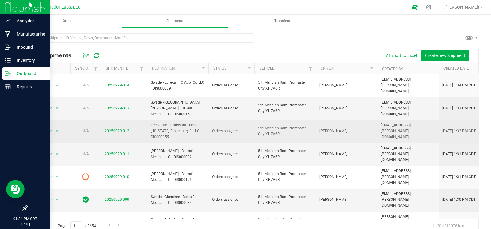
click at [111, 129] on link "20250929-012" at bounding box center [117, 131] width 25 height 4
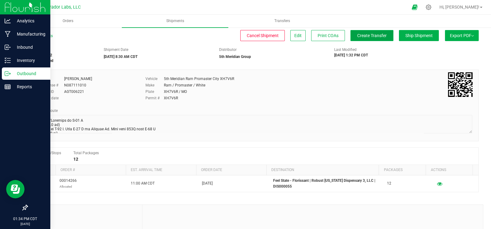
click at [374, 35] on span "Create Transfer" at bounding box center [371, 35] width 29 height 5
click at [48, 36] on link "All Shipments" at bounding box center [40, 36] width 26 height 4
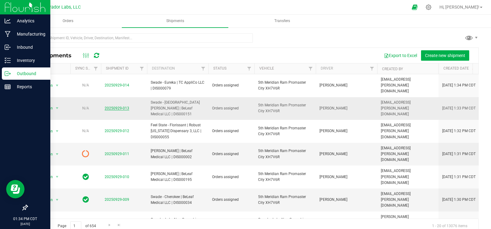
click at [114, 106] on link "20250929-013" at bounding box center [117, 108] width 25 height 4
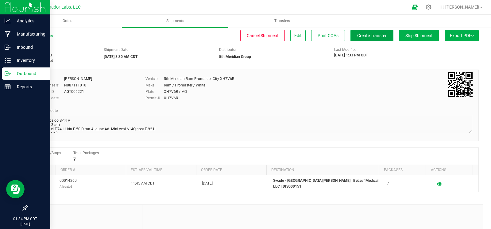
click at [353, 39] on button "Create Transfer" at bounding box center [371, 35] width 43 height 11
click at [40, 34] on link "All Shipments" at bounding box center [40, 36] width 26 height 4
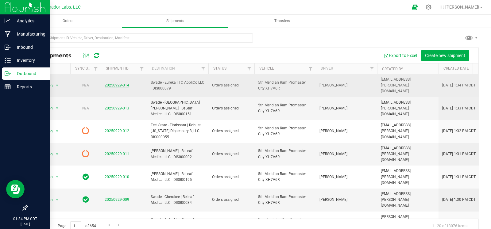
click at [117, 83] on link "20250929-014" at bounding box center [117, 85] width 25 height 4
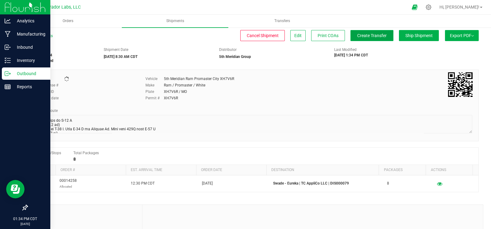
click at [360, 40] on button "Create Transfer" at bounding box center [371, 35] width 43 height 11
click at [37, 34] on link "All Shipments" at bounding box center [40, 36] width 26 height 4
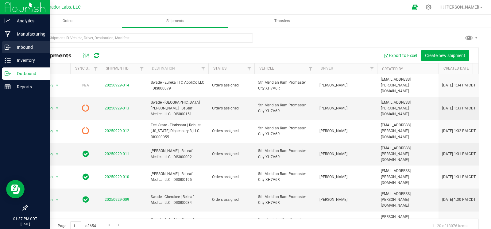
click at [11, 44] on p "Inbound" at bounding box center [29, 47] width 37 height 7
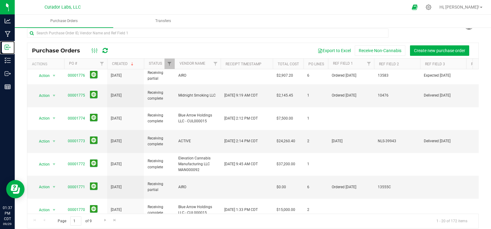
scroll to position [16, 0]
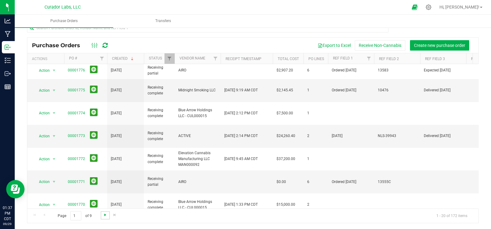
click at [103, 213] on span "Go to the next page" at bounding box center [105, 214] width 5 height 5
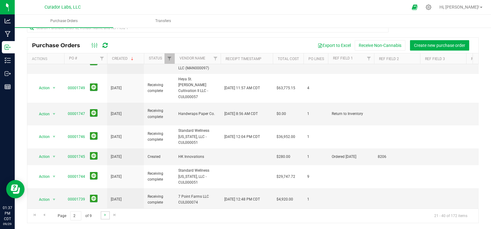
scroll to position [0, 0]
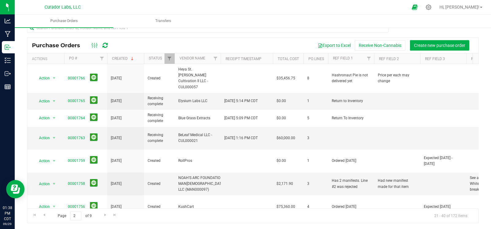
click at [202, 37] on div "Purchase Orders Export to Excel Receive Non-Cannabis Create new purchase order …" at bounding box center [252, 130] width 451 height 186
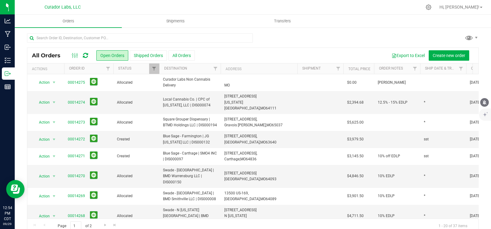
click at [485, 105] on button "mute" at bounding box center [484, 102] width 9 height 9
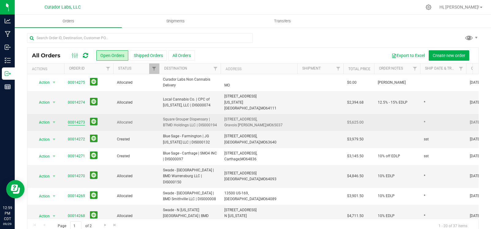
click at [72, 120] on link "00014273" at bounding box center [76, 123] width 17 height 6
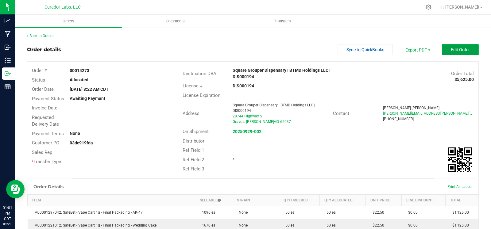
click at [452, 53] on button "Edit Order" at bounding box center [459, 49] width 37 height 11
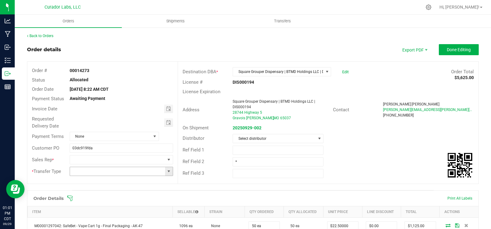
click at [168, 172] on span at bounding box center [168, 171] width 5 height 5
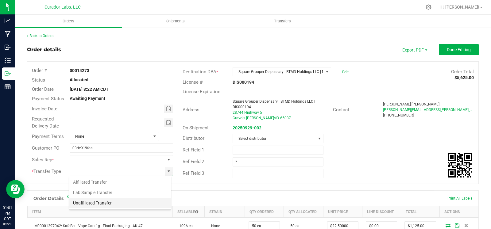
click at [112, 206] on li "Unaffiliated Transfer" at bounding box center [119, 203] width 101 height 10
type input "Unaffiliated Transfer"
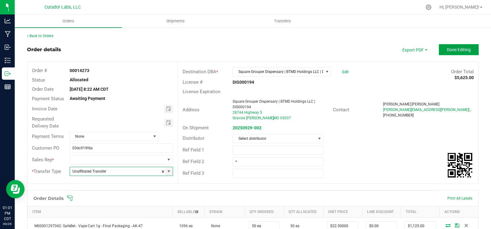
click at [457, 49] on span "Done Editing" at bounding box center [458, 49] width 24 height 5
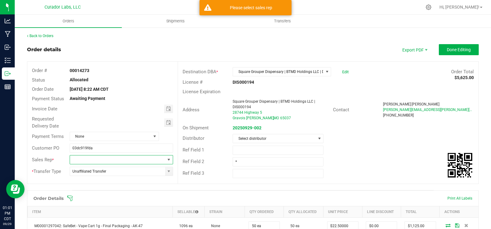
click at [166, 157] on span at bounding box center [169, 159] width 8 height 9
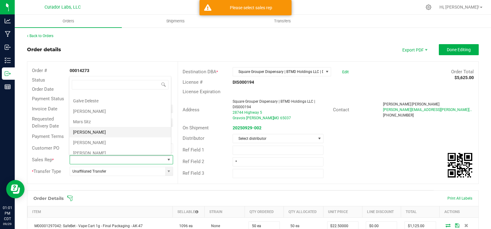
scroll to position [21, 0]
click at [96, 137] on li "[PERSON_NAME]" at bounding box center [119, 139] width 101 height 10
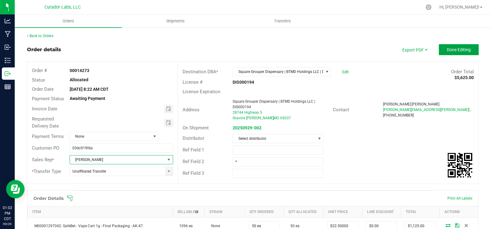
click at [457, 48] on span "Done Editing" at bounding box center [458, 49] width 24 height 5
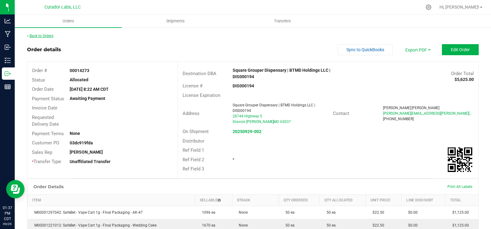
click at [49, 36] on link "Back to Orders" at bounding box center [40, 36] width 26 height 4
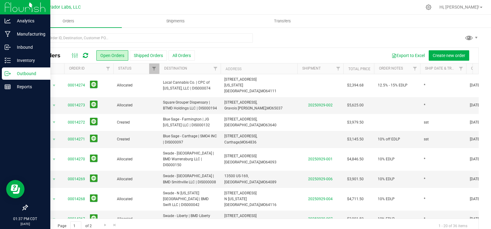
click at [10, 73] on icon at bounding box center [10, 73] width 1 height 1
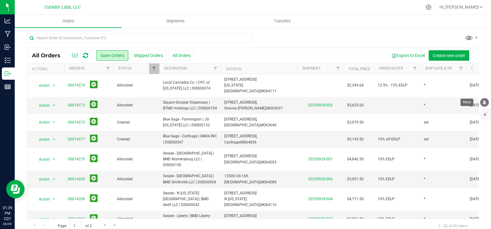
click at [484, 103] on icon "mute" at bounding box center [484, 102] width 4 height 5
